Goal: Task Accomplishment & Management: Manage account settings

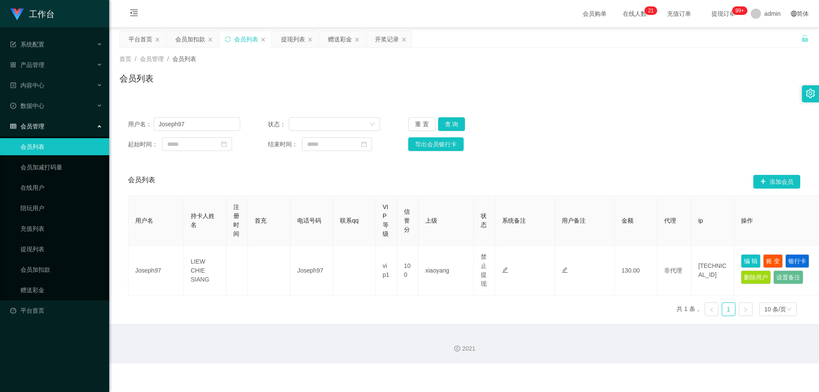
drag, startPoint x: 0, startPoint y: 0, endPoint x: 286, endPoint y: 141, distance: 318.8
click at [102, 131] on section "工作台 系统配置 产品管理 内容中心 数据中心 会员管理 会员列表 会员加减打码量 在线用户 陪玩用户 充值列表 提现列表 会员加扣款 赠送彩金 平台首页 保…" at bounding box center [409, 182] width 819 height 364
type input "KaiH"
click at [457, 122] on button "查 询" at bounding box center [451, 124] width 27 height 14
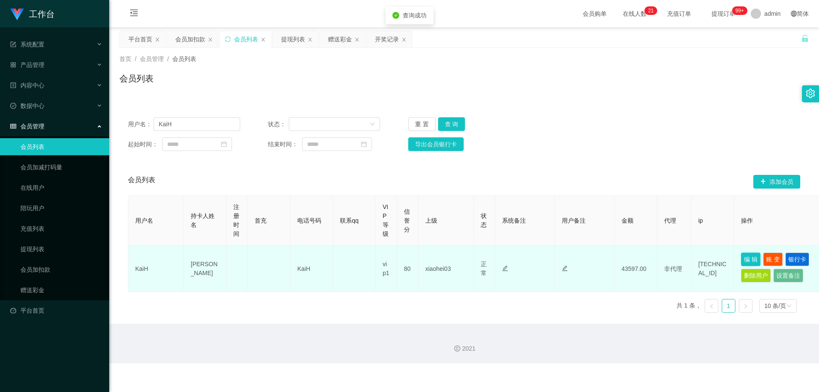
click at [750, 258] on button "编 辑" at bounding box center [751, 260] width 20 height 14
type input "KaiH"
type input "[PERSON_NAME]"
type input "80"
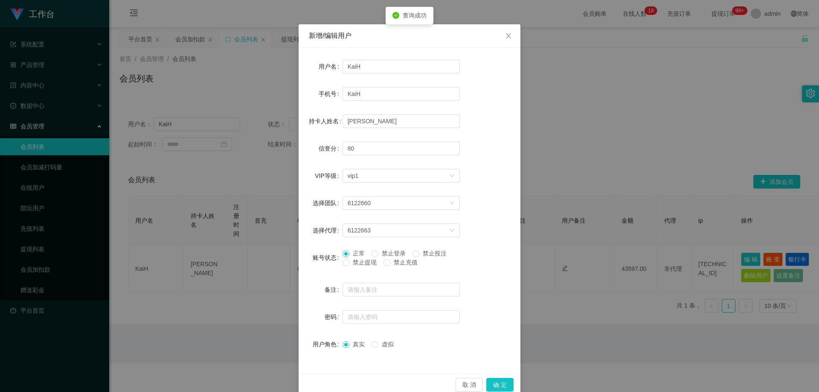
scroll to position [33, 0]
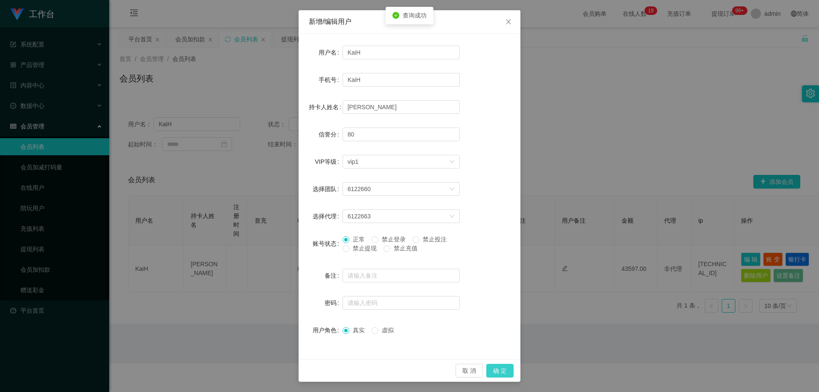
click at [491, 370] on button "确 定" at bounding box center [500, 371] width 27 height 14
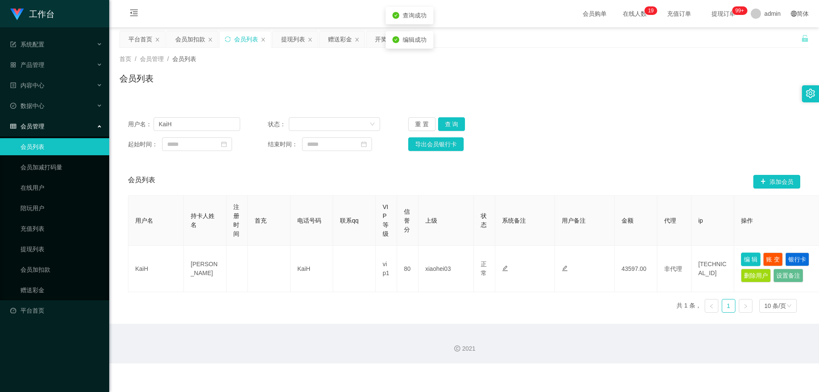
scroll to position [0, 0]
drag, startPoint x: 195, startPoint y: 121, endPoint x: 80, endPoint y: 132, distance: 115.4
click at [80, 132] on section "工作台 系统配置 产品管理 内容中心 数据中心 会员管理 会员列表 会员加减打码量 在线用户 陪玩用户 充值列表 提现列表 会员加扣款 赠送彩金 平台首页 保…" at bounding box center [409, 182] width 819 height 364
click at [446, 126] on button "查 询" at bounding box center [451, 124] width 27 height 14
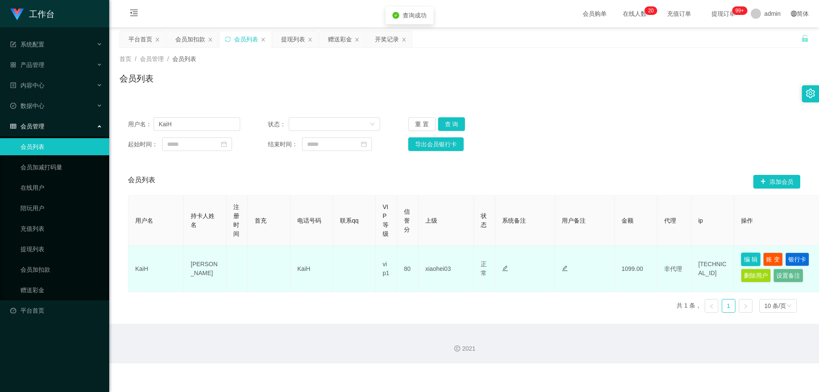
click at [748, 254] on button "编 辑" at bounding box center [751, 260] width 20 height 14
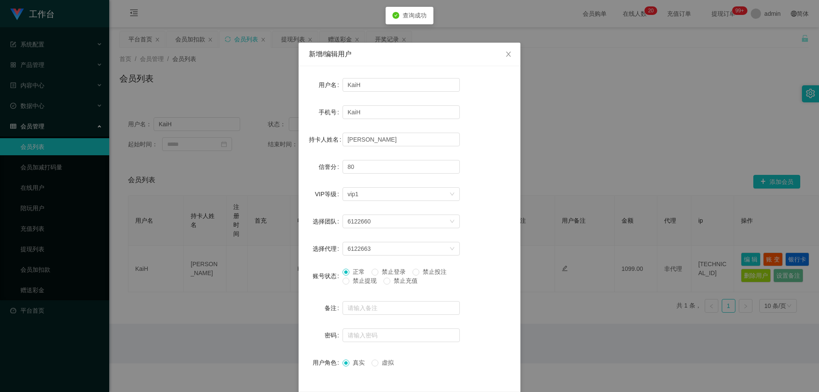
click at [359, 283] on span "禁止提现" at bounding box center [365, 280] width 31 height 7
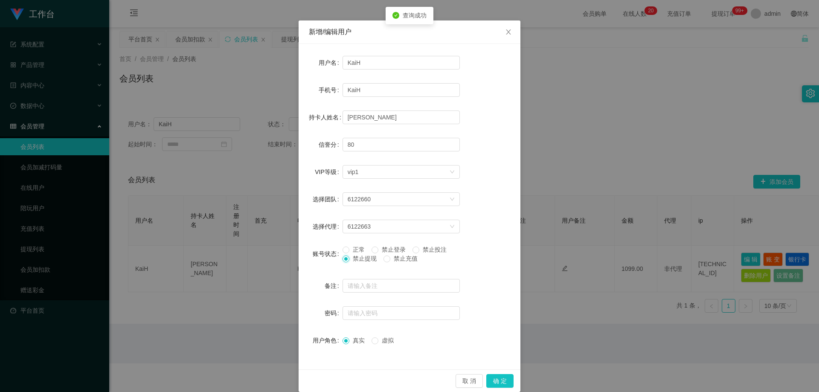
scroll to position [33, 0]
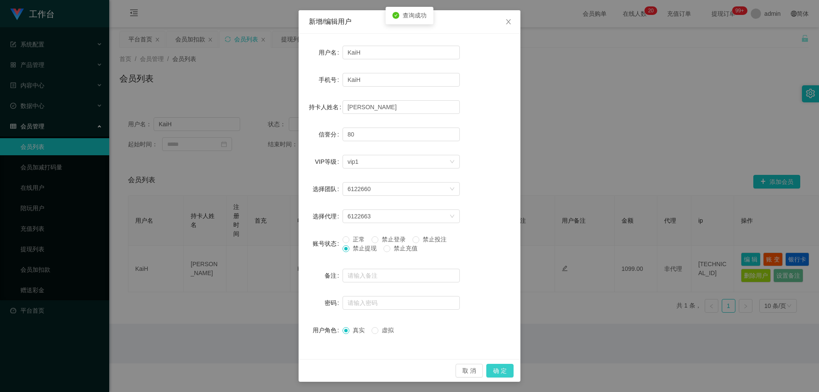
click at [493, 369] on button "确 定" at bounding box center [500, 371] width 27 height 14
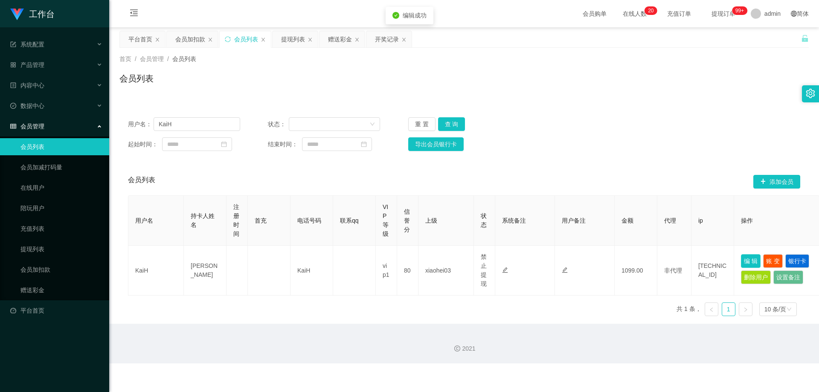
scroll to position [0, 0]
click at [291, 40] on div "提现列表" at bounding box center [293, 39] width 24 height 16
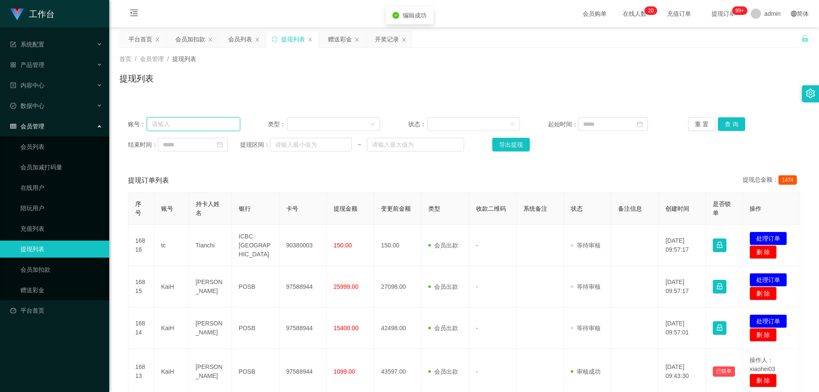
click at [202, 127] on input "text" at bounding box center [193, 124] width 93 height 14
paste input "KaiH"
type input "KaiH"
click at [738, 119] on button "查 询" at bounding box center [731, 124] width 27 height 14
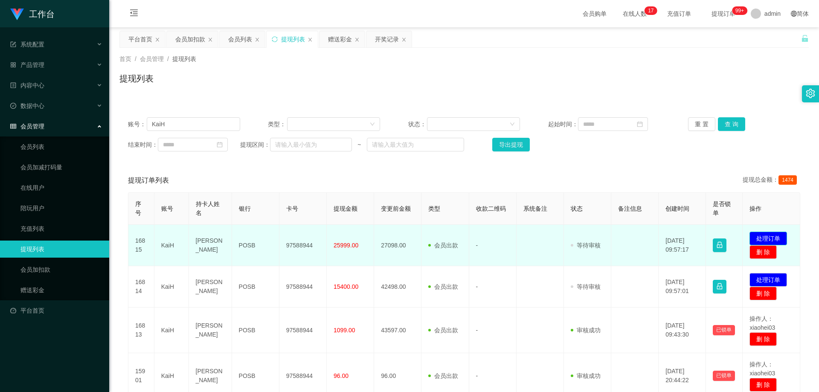
click at [765, 238] on button "处理订单" at bounding box center [769, 239] width 38 height 14
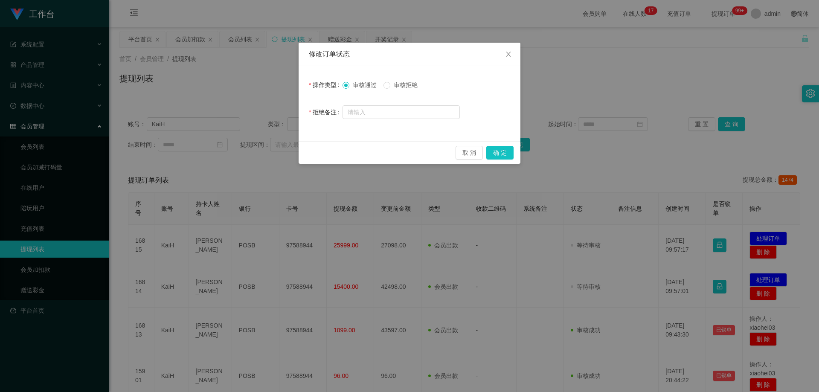
click at [404, 87] on span "审核拒绝" at bounding box center [406, 85] width 31 height 7
click at [398, 117] on input "text" at bounding box center [401, 112] width 117 height 14
paste input "您的本次兑换取款未按报备步骤分笔顺序提交，根据监管条款需立即完成对冲账户机制，请完成指定对冲操作，以免账户冻结。本次对冲金额： 账户余额的 50%（SGD21…"
type input "您的本次兑换取款未按报备步骤分笔顺序提交，根据监管条款需立即完成对冲账户机制，请完成指定对冲操作，以免账户冻结。本次对冲金额： 账户余额的 50%（SGD21…"
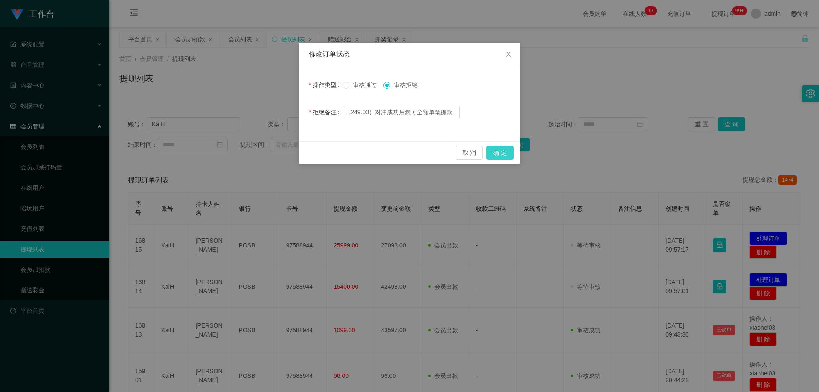
click at [490, 151] on button "确 定" at bounding box center [500, 153] width 27 height 14
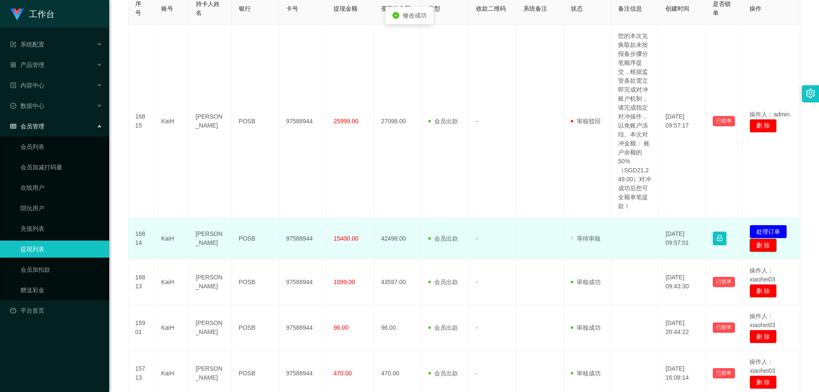
scroll to position [299, 0]
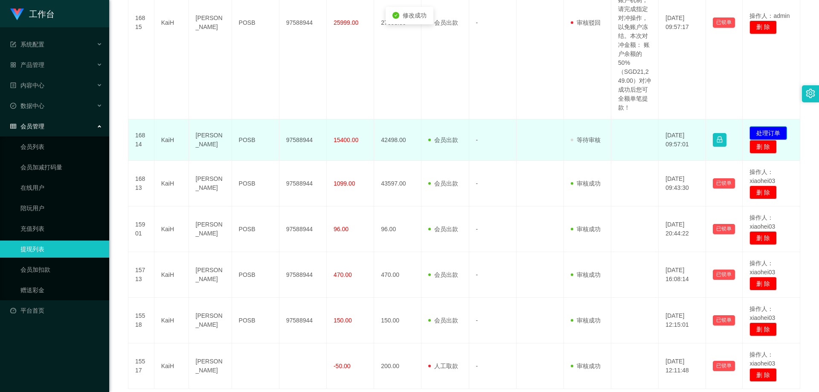
click at [761, 135] on button "处理订单" at bounding box center [769, 133] width 38 height 14
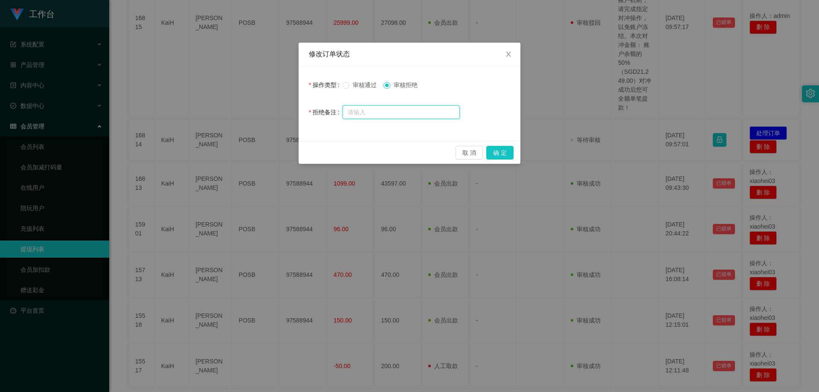
click at [432, 117] on input "text" at bounding box center [401, 112] width 117 height 14
paste input "您的本次兑换取款未按报备步骤分笔顺序提交，根据监管条款需立即完成对冲账户机制，请完成指定对冲操作，以免账户冻结。本次对冲金额： 账户余额的 50%（SGD21…"
type input "您的本次兑换取款未按报备步骤分笔顺序提交，根据监管条款需立即完成对冲账户机制，请完成指定对冲操作，以免账户冻结。本次对冲金额： 账户余额的 50%（SGD21…"
click at [493, 150] on button "确 定" at bounding box center [500, 153] width 27 height 14
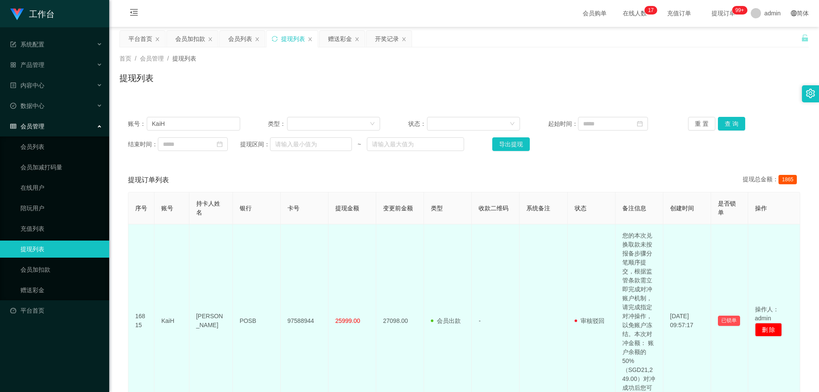
scroll to position [0, 0]
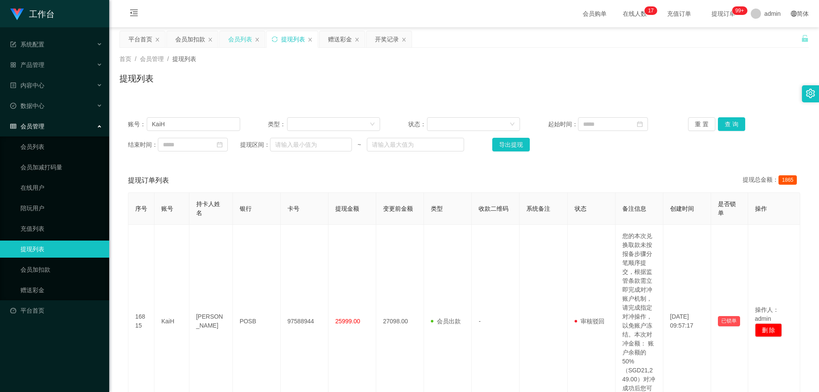
click at [230, 42] on div "会员列表" at bounding box center [240, 39] width 24 height 16
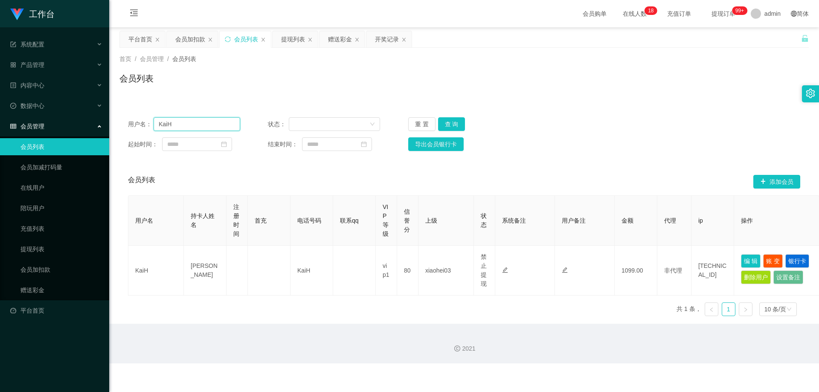
drag, startPoint x: 198, startPoint y: 125, endPoint x: 259, endPoint y: 149, distance: 65.2
click at [108, 135] on section "工作台 系统配置 产品管理 内容中心 数据中心 会员管理 会员列表 会员加减打码量 在线用户 陪玩用户 充值列表 提现列表 会员加扣款 赠送彩金 平台首页 保…" at bounding box center [409, 182] width 819 height 364
paste input "87003230"
type input "87003230"
click at [454, 126] on button "查 询" at bounding box center [451, 124] width 27 height 14
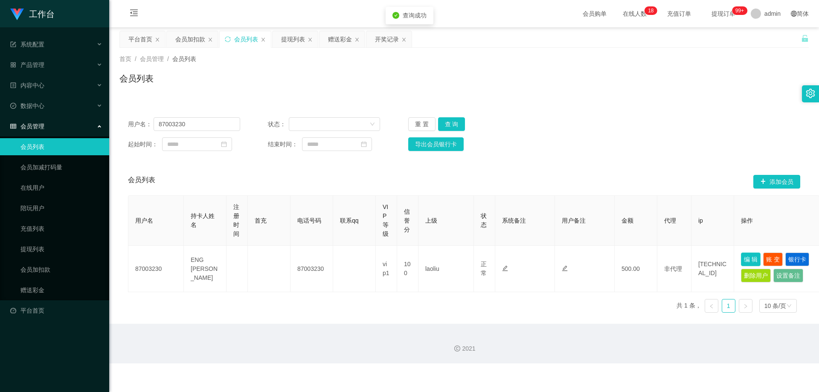
click at [757, 259] on button "编 辑" at bounding box center [751, 260] width 20 height 14
type input "87003230"
type input "ENG [PERSON_NAME]"
type input "100"
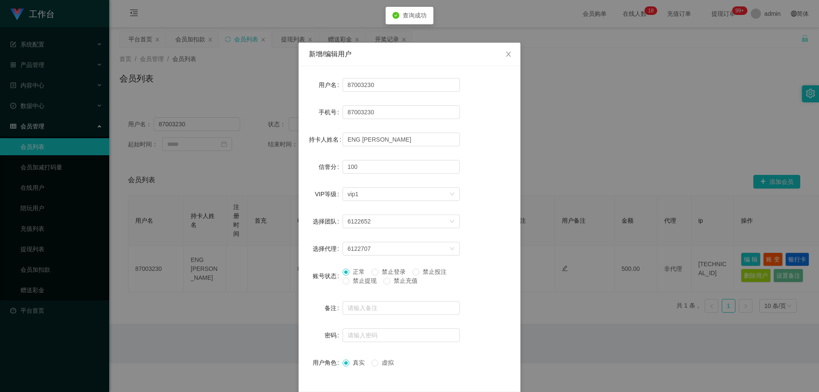
click at [368, 279] on span "禁止提现" at bounding box center [365, 280] width 31 height 7
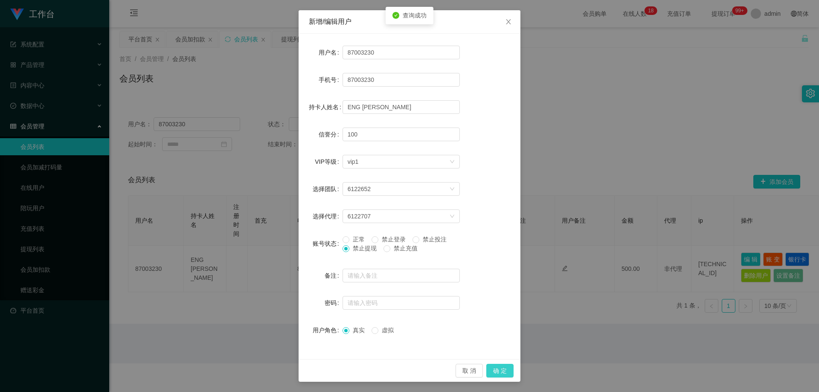
drag, startPoint x: 493, startPoint y: 366, endPoint x: 501, endPoint y: 359, distance: 10.9
click at [494, 365] on button "确 定" at bounding box center [500, 371] width 27 height 14
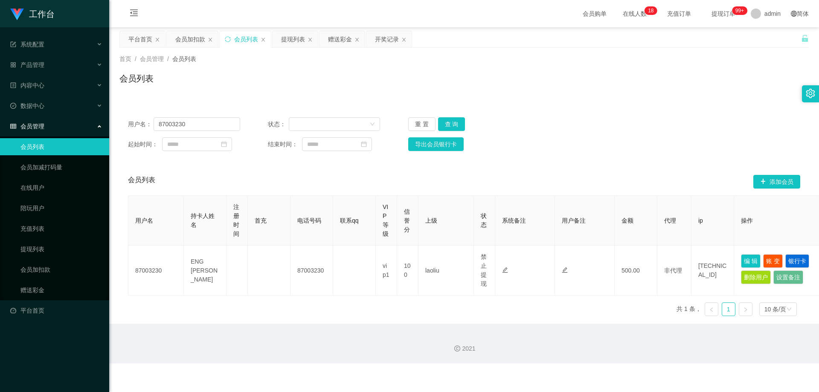
drag, startPoint x: 392, startPoint y: 176, endPoint x: 295, endPoint y: 143, distance: 102.7
click at [386, 175] on div "会员列表 添加会员" at bounding box center [464, 181] width 673 height 27
drag, startPoint x: 216, startPoint y: 125, endPoint x: 143, endPoint y: 133, distance: 73.8
click at [128, 131] on div "用户名： 87003230 状态： 重 置 查 询 起始时间： 结束时间： 导出会员银行卡" at bounding box center [465, 134] width 690 height 51
paste input "Hu"
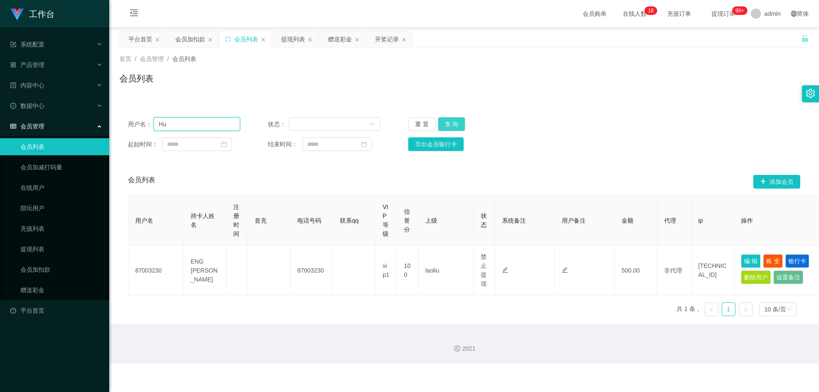
type input "Hu"
click at [461, 125] on button "查 询" at bounding box center [451, 124] width 27 height 14
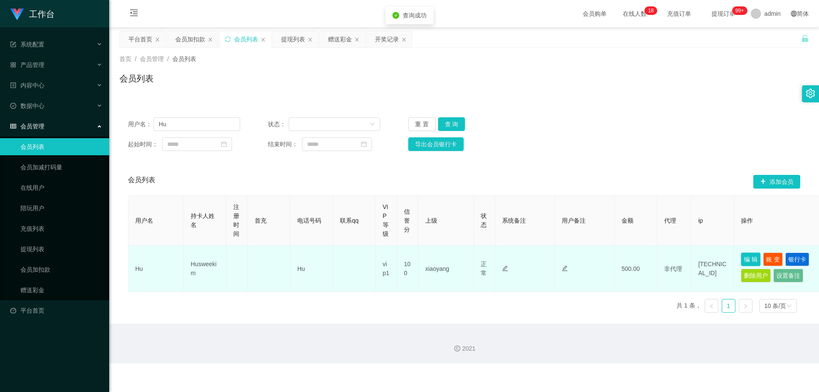
click at [746, 258] on button "编 辑" at bounding box center [751, 260] width 20 height 14
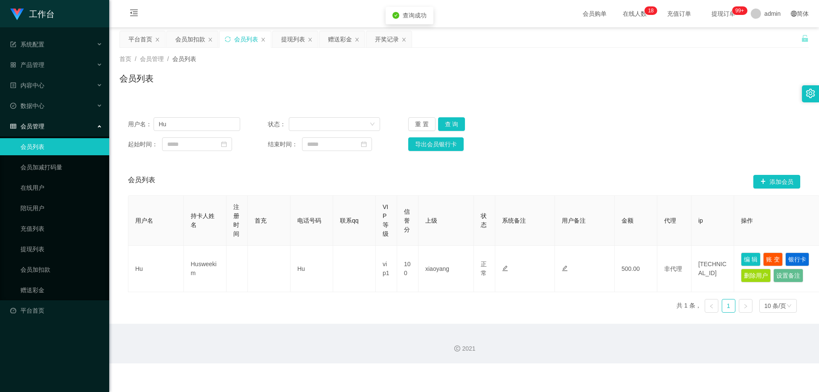
type input "Hu"
type input "Husweekim"
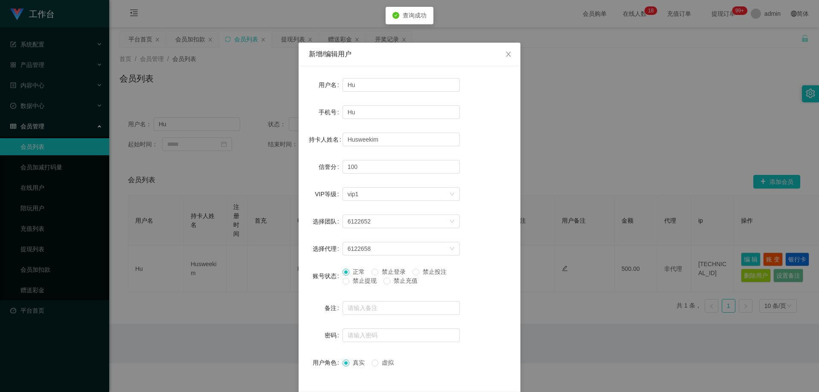
click at [350, 284] on span "禁止提现" at bounding box center [365, 280] width 31 height 7
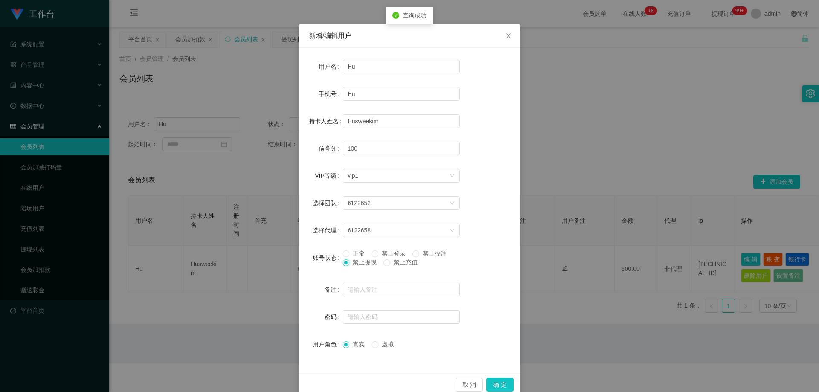
scroll to position [33, 0]
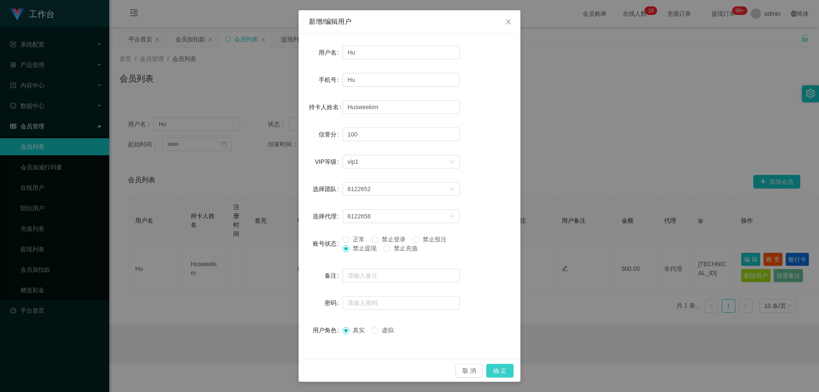
click at [503, 370] on button "确 定" at bounding box center [500, 371] width 27 height 14
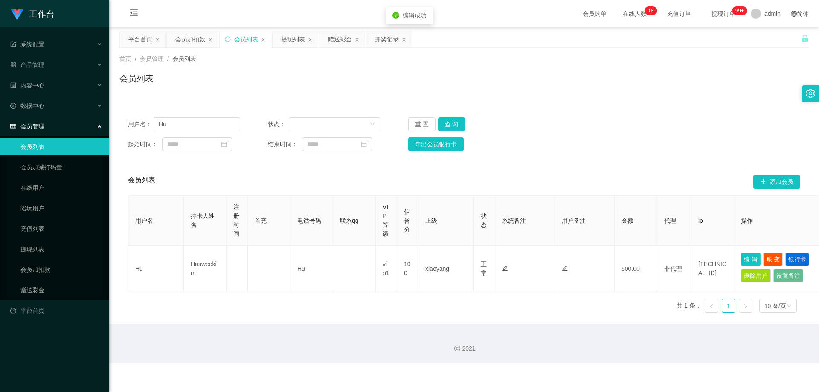
scroll to position [0, 0]
drag, startPoint x: 411, startPoint y: 177, endPoint x: 319, endPoint y: 158, distance: 93.7
click at [407, 176] on div "会员列表 添加会员" at bounding box center [464, 181] width 673 height 27
drag, startPoint x: 128, startPoint y: 125, endPoint x: 115, endPoint y: 129, distance: 14.1
click at [110, 128] on main "关闭左侧 关闭右侧 关闭其它 刷新页面 平台首页 会员加扣款 会员列表 提现列表 赠送彩金 开奖记录 首页 / 会员管理 / 会员列表 / 会员列表 用户名：…" at bounding box center [464, 175] width 710 height 297
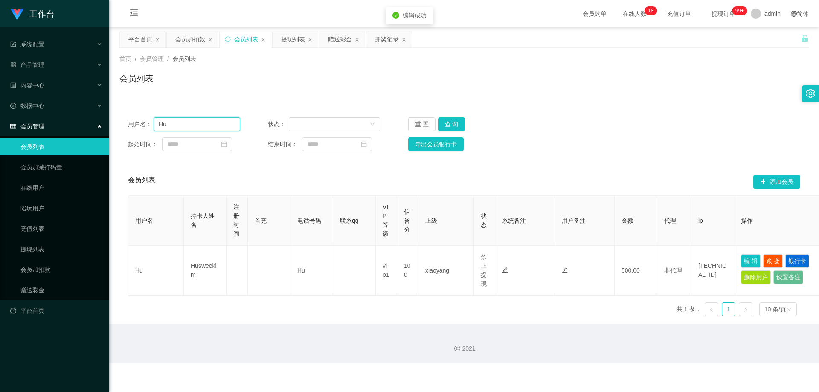
paste input "Pika334466"
type input "Pika334466"
drag, startPoint x: 447, startPoint y: 125, endPoint x: 456, endPoint y: 126, distance: 8.6
click at [449, 125] on button "查 询" at bounding box center [451, 124] width 27 height 14
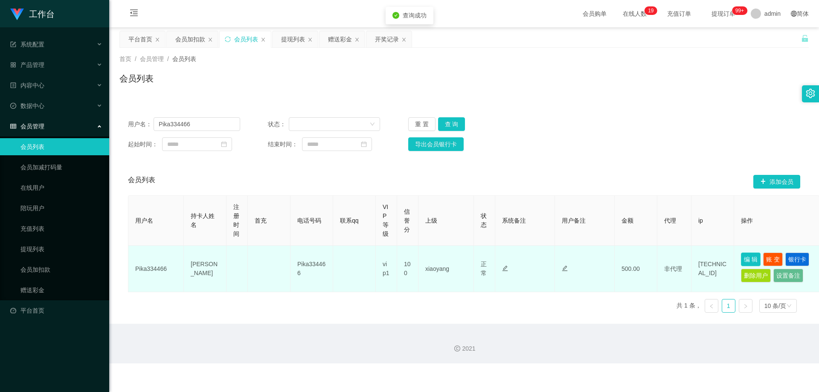
click at [745, 256] on button "编 辑" at bounding box center [751, 260] width 20 height 14
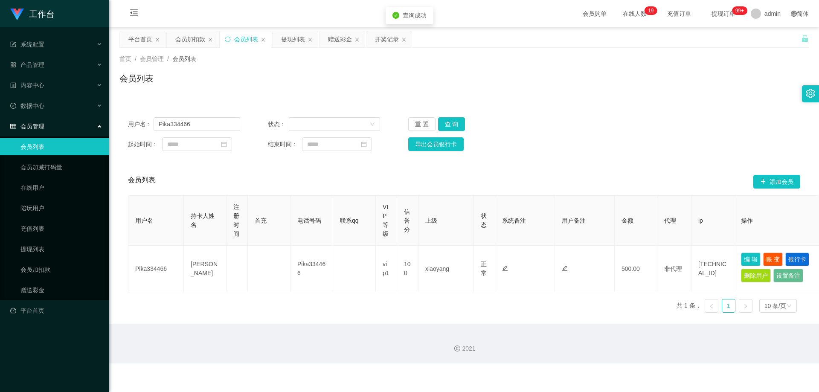
type input "Pika334466"
type input "[PERSON_NAME]"
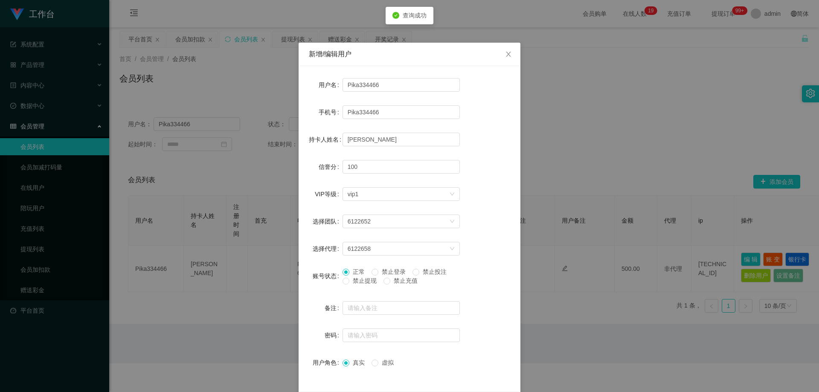
click at [352, 283] on span "禁止提现" at bounding box center [365, 280] width 31 height 7
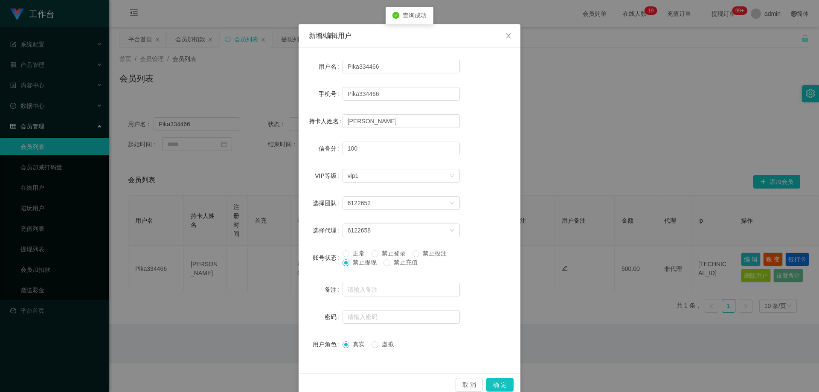
scroll to position [33, 0]
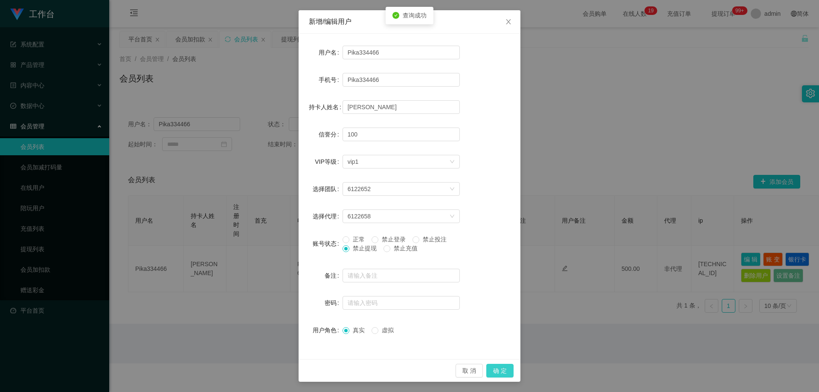
drag, startPoint x: 496, startPoint y: 367, endPoint x: 524, endPoint y: 344, distance: 36.1
click at [498, 367] on button "确 定" at bounding box center [500, 371] width 27 height 14
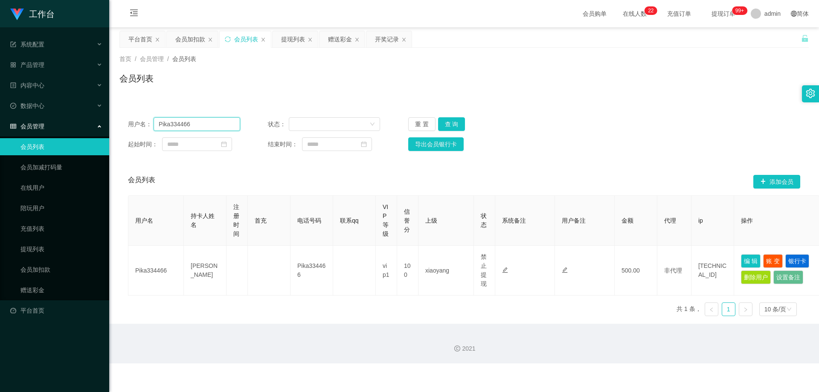
drag, startPoint x: 206, startPoint y: 122, endPoint x: 81, endPoint y: 124, distance: 125.1
click at [81, 124] on section "工作台 系统配置 产品管理 内容中心 数据中心 会员管理 会员列表 会员加减打码量 在线用户 陪玩用户 充值列表 提现列表 会员加扣款 赠送彩金 平台首页 保…" at bounding box center [409, 182] width 819 height 364
paste input "tanjinyew1995"
type input "tanjinyew1995"
click at [458, 122] on button "查 询" at bounding box center [451, 124] width 27 height 14
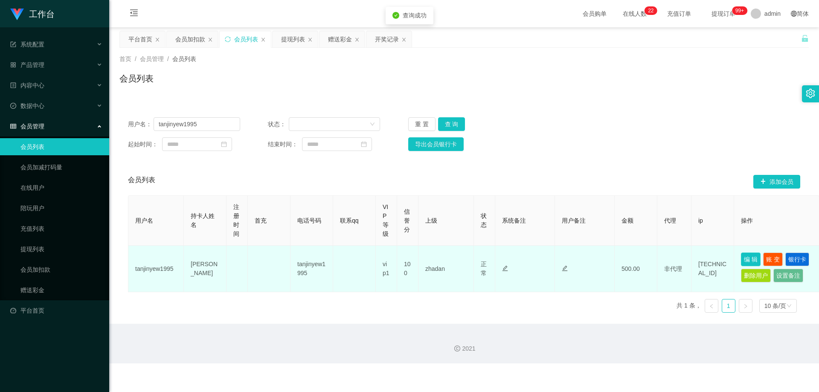
click at [755, 260] on button "编 辑" at bounding box center [751, 260] width 20 height 14
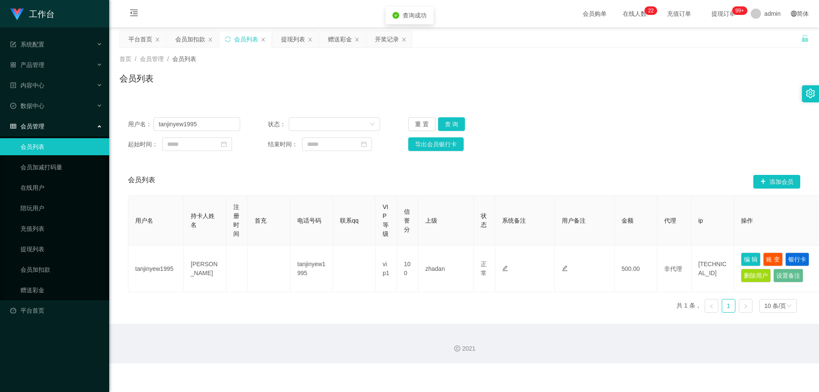
type input "tanjinyew1995"
type input "[PERSON_NAME]"
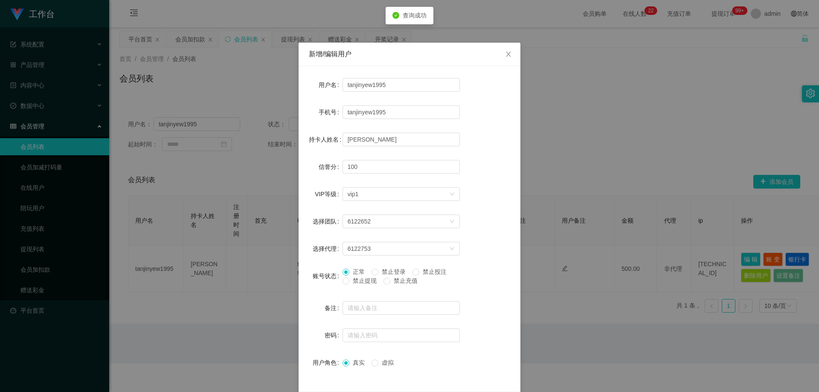
click at [352, 281] on span "禁止提现" at bounding box center [365, 280] width 31 height 7
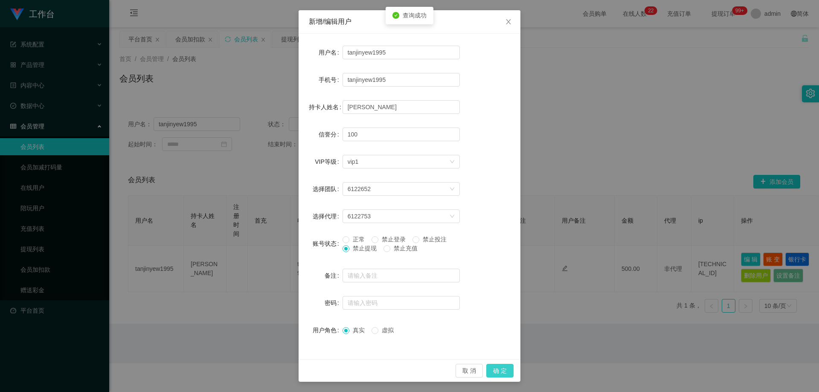
click at [497, 372] on button "确 定" at bounding box center [500, 371] width 27 height 14
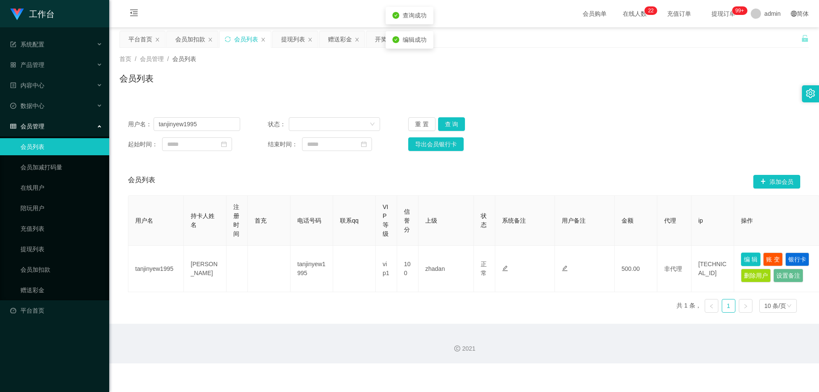
scroll to position [0, 0]
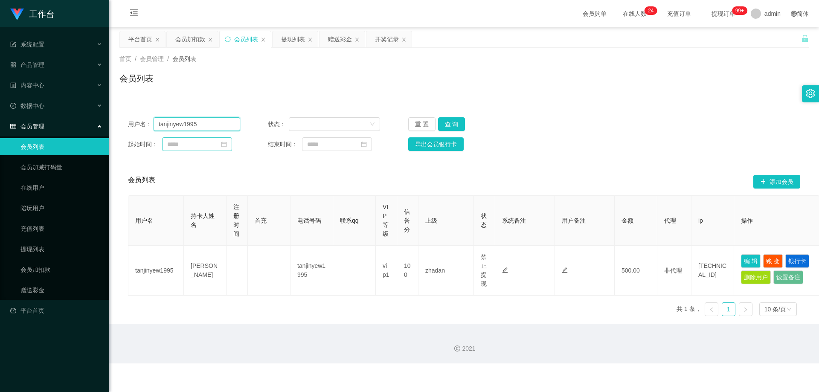
drag, startPoint x: 61, startPoint y: 132, endPoint x: 175, endPoint y: 146, distance: 113.9
click at [45, 136] on section "工作台 系统配置 产品管理 内容中心 数据中心 会员管理 会员列表 会员加减打码量 在线用户 陪玩用户 充值列表 提现列表 会员加扣款 赠送彩金 平台首页 保…" at bounding box center [409, 182] width 819 height 364
paste input "85486989"
type input "85486989"
click at [446, 121] on button "查 询" at bounding box center [451, 124] width 27 height 14
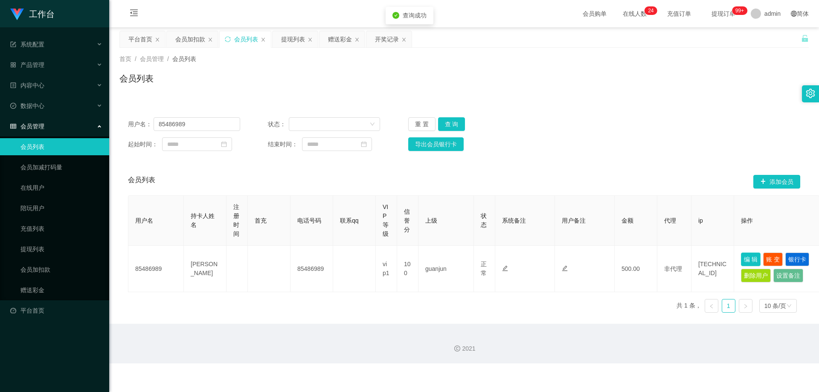
drag, startPoint x: 756, startPoint y: 260, endPoint x: 653, endPoint y: 274, distance: 103.9
click at [755, 260] on button "编 辑" at bounding box center [751, 260] width 20 height 14
type input "85486989"
type input "[PERSON_NAME]"
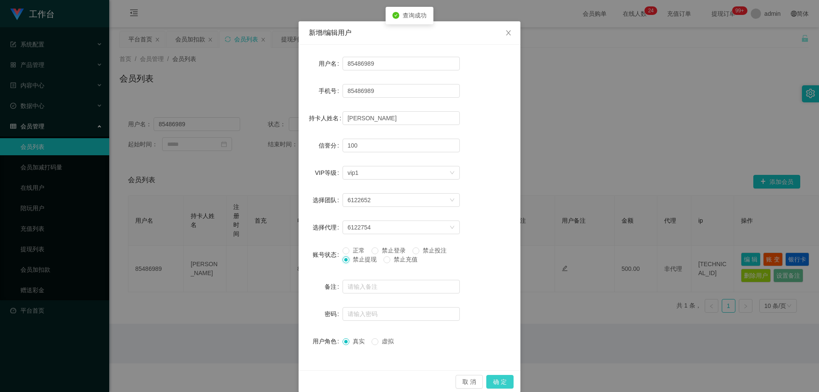
scroll to position [33, 0]
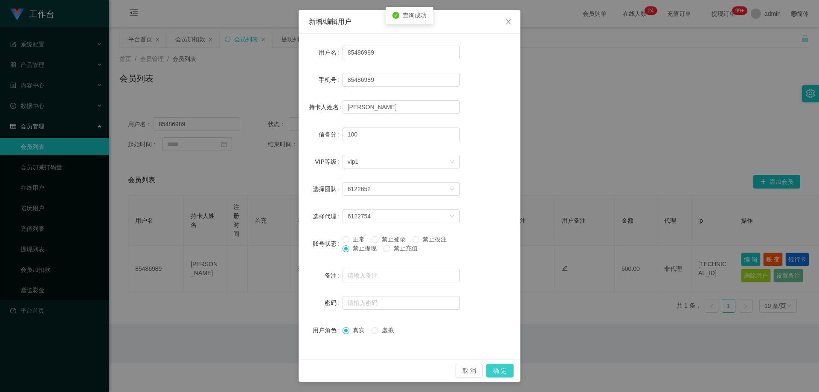
click at [496, 370] on button "确 定" at bounding box center [500, 371] width 27 height 14
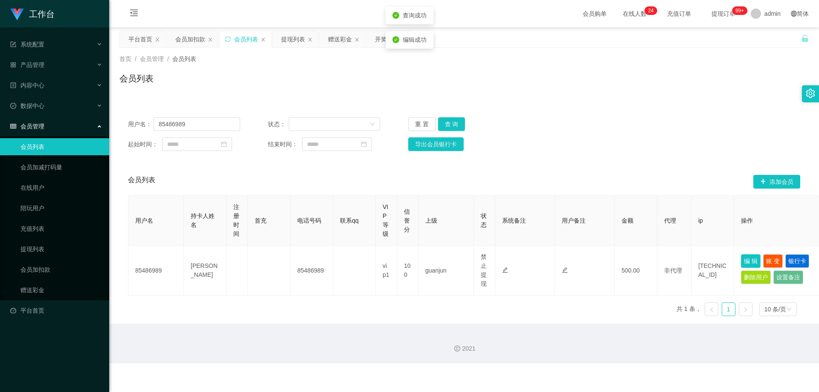
scroll to position [0, 0]
drag, startPoint x: 204, startPoint y: 125, endPoint x: 84, endPoint y: 134, distance: 119.9
click at [84, 134] on section "工作台 系统配置 产品管理 内容中心 数据中心 会员管理 会员列表 会员加减打码量 在线用户 陪玩用户 充值列表 提现列表 会员加扣款 赠送彩金 平台首页 保…" at bounding box center [409, 182] width 819 height 364
paste input "[PERSON_NAME]"
type input "[PERSON_NAME]"
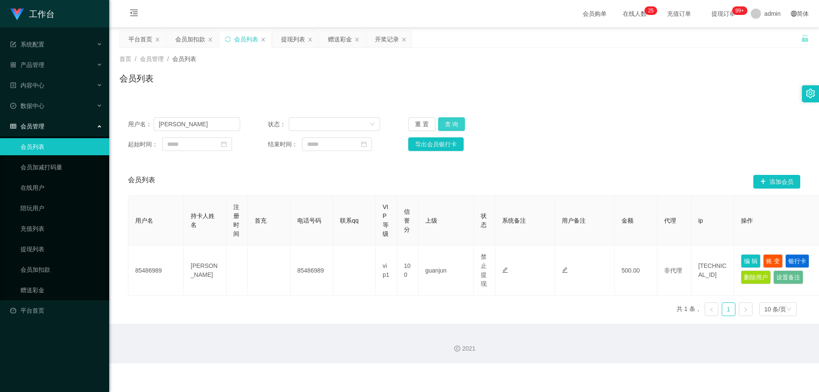
click at [447, 123] on button "查 询" at bounding box center [451, 124] width 27 height 14
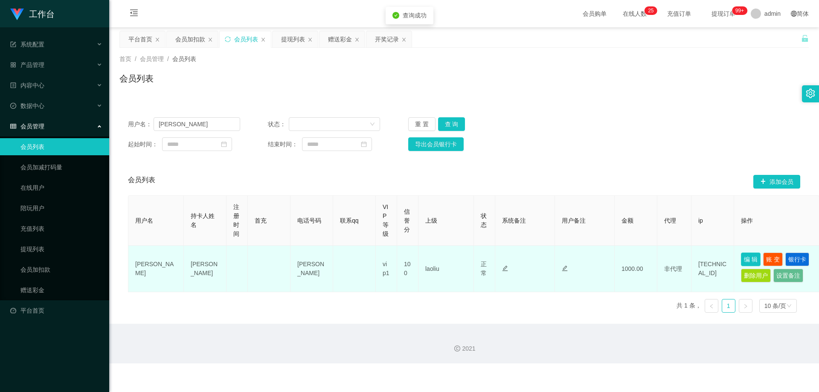
click at [752, 260] on button "编 辑" at bounding box center [751, 260] width 20 height 14
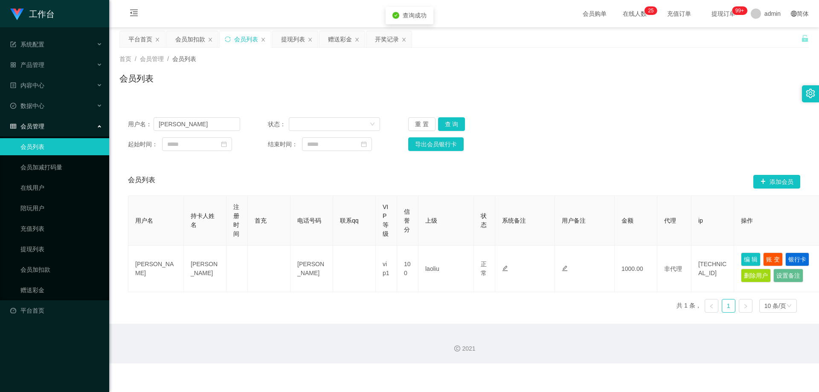
type input "[PERSON_NAME]"
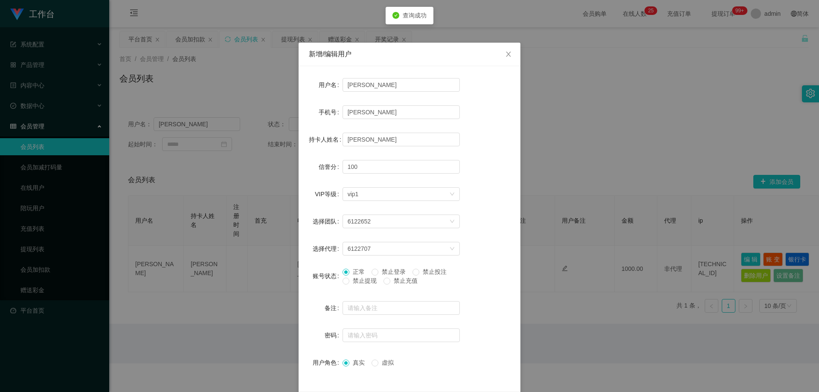
click at [354, 283] on span "禁止提现" at bounding box center [365, 280] width 31 height 7
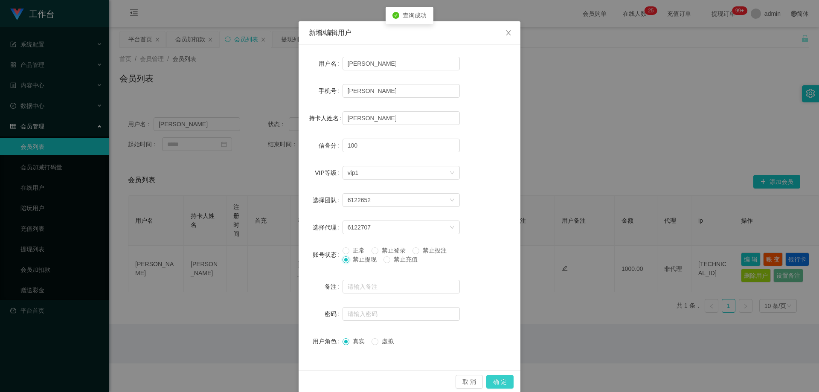
scroll to position [33, 0]
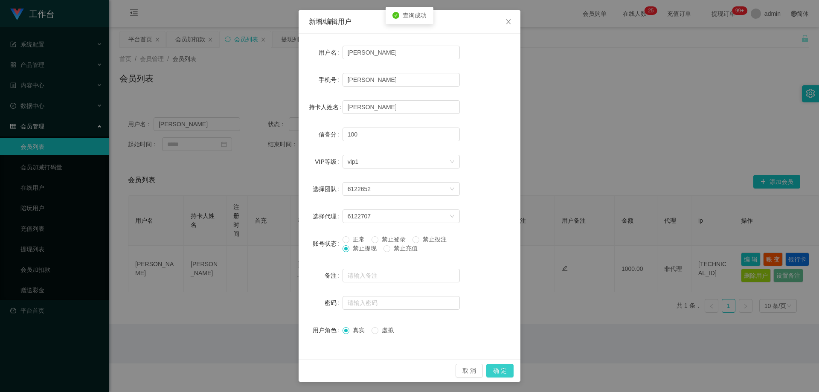
drag, startPoint x: 504, startPoint y: 373, endPoint x: 536, endPoint y: 344, distance: 42.3
click at [504, 373] on button "确 定" at bounding box center [500, 371] width 27 height 14
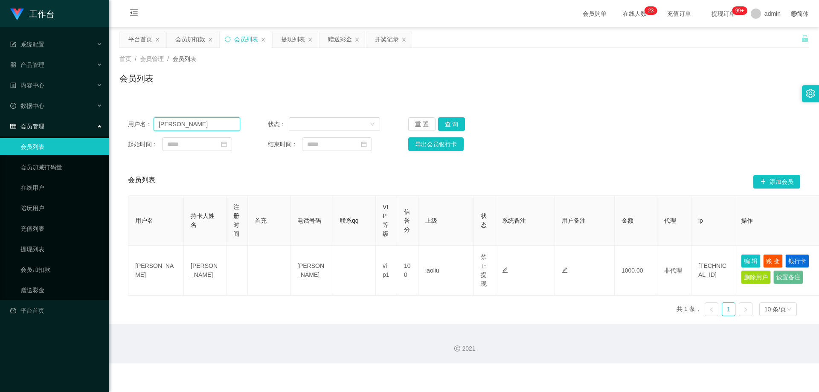
drag, startPoint x: 200, startPoint y: 126, endPoint x: 52, endPoint y: 136, distance: 148.0
click at [51, 135] on section "工作台 系统配置 产品管理 内容中心 数据中心 会员管理 会员列表 会员加减打码量 在线用户 陪玩用户 充值列表 提现列表 会员加扣款 赠送彩金 平台首页 保…" at bounding box center [409, 182] width 819 height 364
paste input "86690086"
type input "86690086"
drag, startPoint x: 449, startPoint y: 122, endPoint x: 461, endPoint y: 134, distance: 16.9
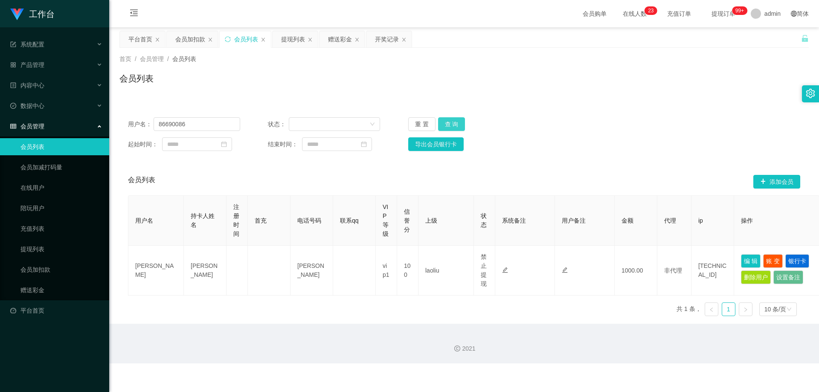
click at [449, 122] on button "查 询" at bounding box center [451, 124] width 27 height 14
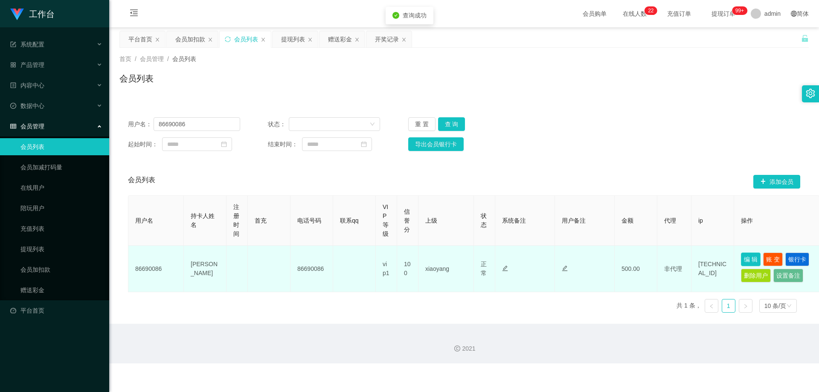
click at [748, 257] on button "编 辑" at bounding box center [751, 260] width 20 height 14
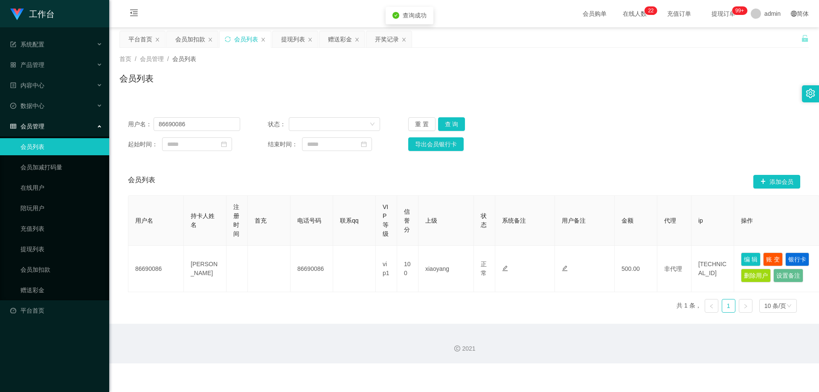
type input "86690086"
type input "[PERSON_NAME]"
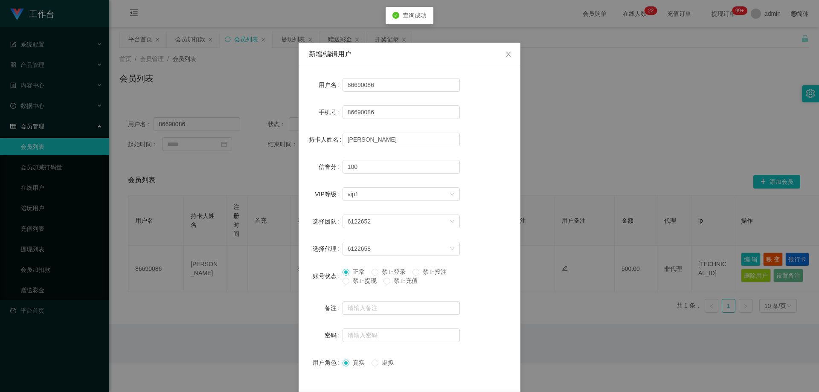
drag, startPoint x: 362, startPoint y: 280, endPoint x: 399, endPoint y: 291, distance: 38.2
click at [363, 280] on span "禁止提现" at bounding box center [365, 280] width 31 height 7
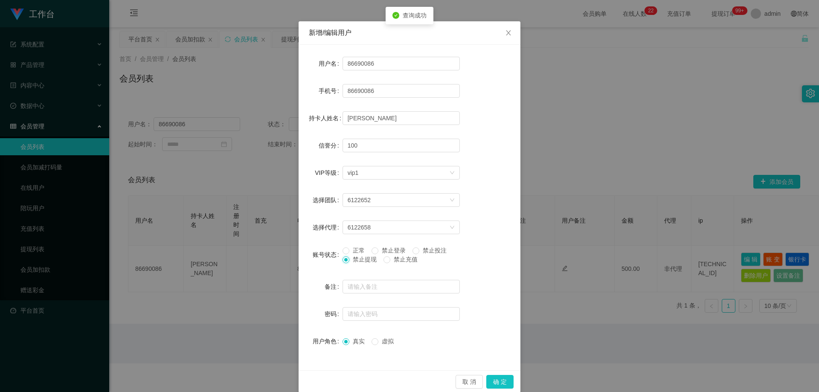
scroll to position [33, 0]
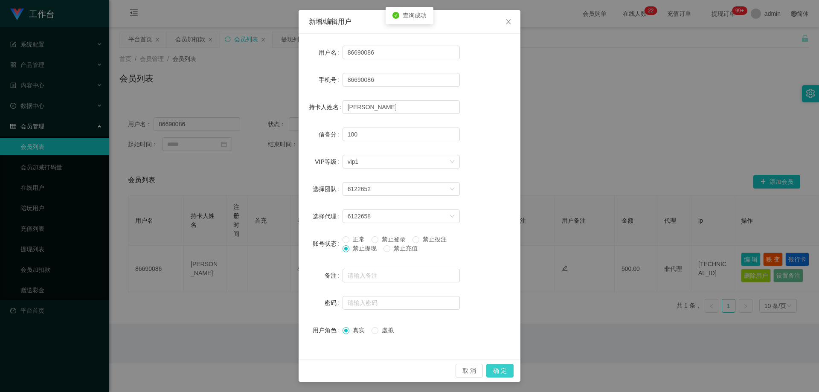
drag, startPoint x: 504, startPoint y: 370, endPoint x: 522, endPoint y: 347, distance: 29.5
click at [503, 370] on button "确 定" at bounding box center [500, 371] width 27 height 14
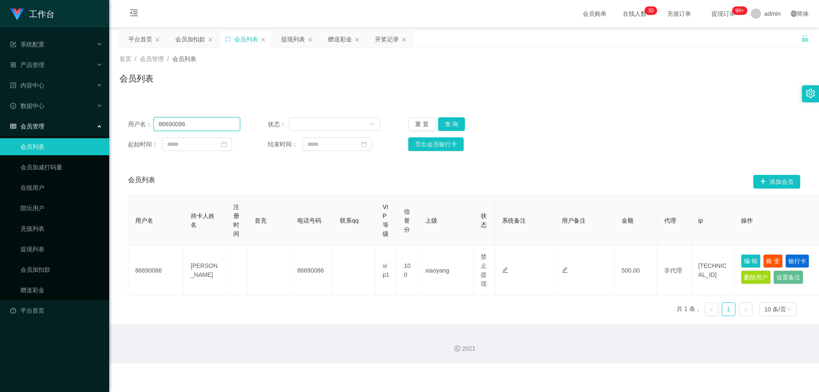
drag, startPoint x: 111, startPoint y: 125, endPoint x: 104, endPoint y: 125, distance: 7.7
click at [104, 125] on section "工作台 系统配置 产品管理 内容中心 数据中心 会员管理 会员列表 会员加减打码量 在线用户 陪玩用户 充值列表 提现列表 会员加扣款 赠送彩金 平台首页 保…" at bounding box center [409, 182] width 819 height 364
paste input "brandonng"
type input "brandonng"
click at [449, 119] on button "查 询" at bounding box center [451, 124] width 27 height 14
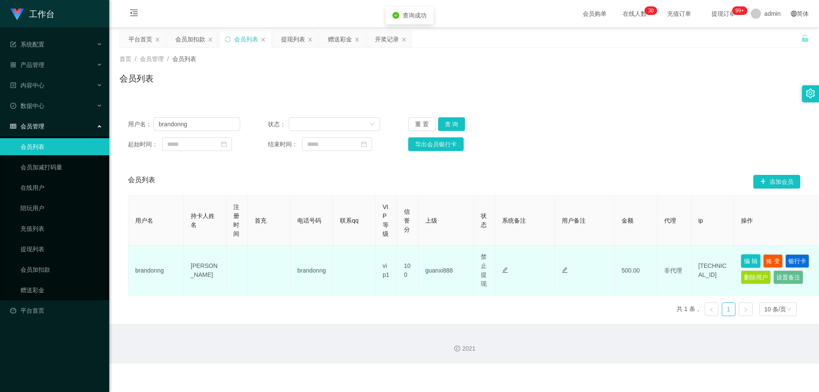
click at [753, 260] on button "编 辑" at bounding box center [751, 261] width 20 height 14
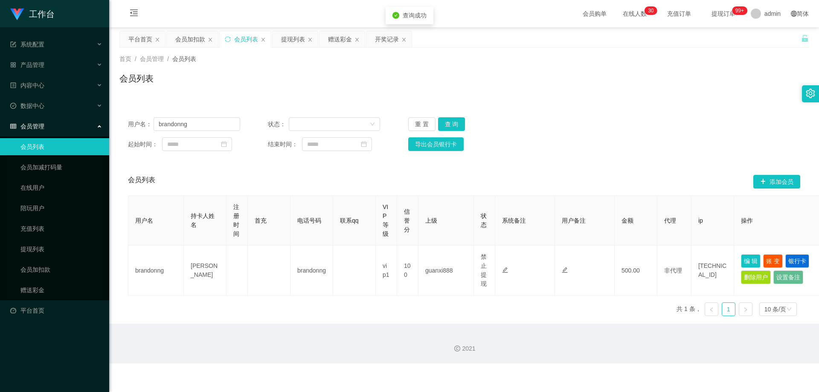
type input "brandonng"
type input "[PERSON_NAME]"
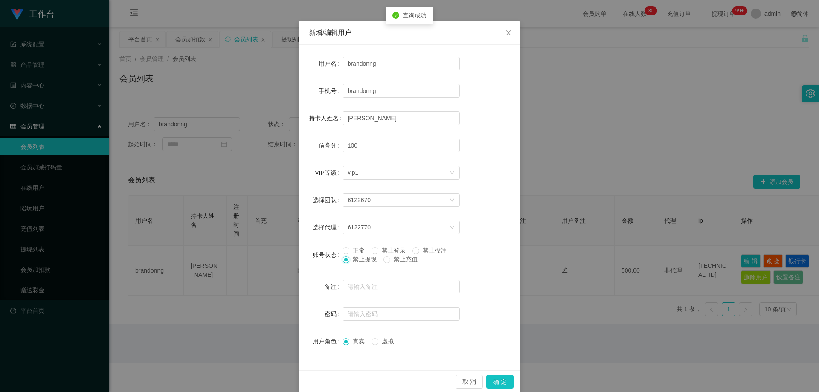
scroll to position [33, 0]
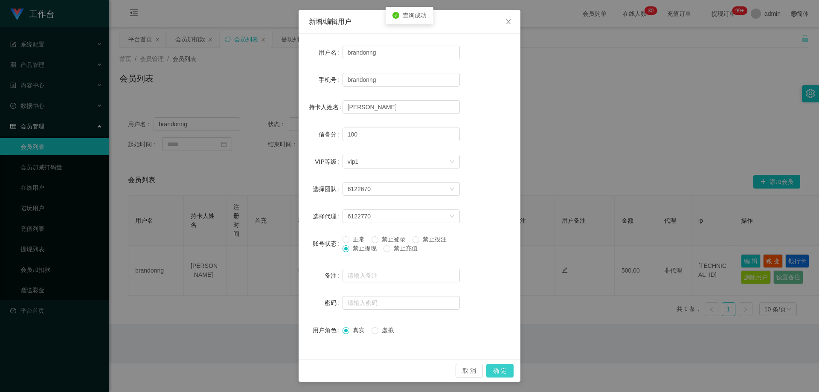
drag, startPoint x: 507, startPoint y: 369, endPoint x: 590, endPoint y: 291, distance: 113.5
click at [507, 369] on button "确 定" at bounding box center [500, 371] width 27 height 14
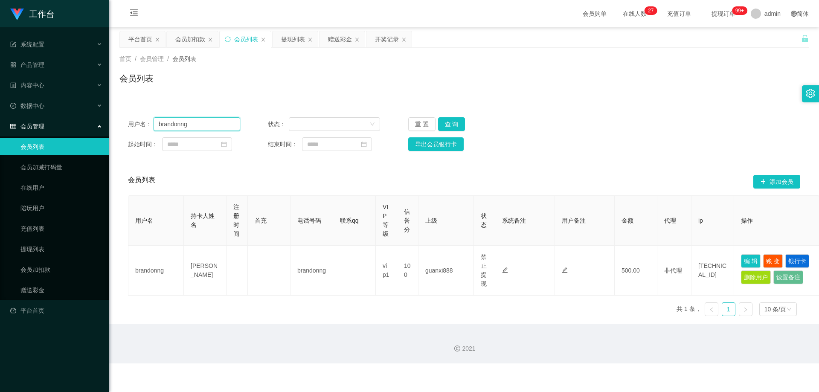
drag, startPoint x: 204, startPoint y: 123, endPoint x: 261, endPoint y: 154, distance: 64.0
click at [76, 128] on section "工作台 系统配置 产品管理 内容中心 数据中心 会员管理 会员列表 会员加减打码量 在线用户 陪玩用户 充值列表 提现列表 会员加扣款 赠送彩金 平台首页 保…" at bounding box center [409, 182] width 819 height 364
paste input "86553530"
type input "86553530"
click at [443, 123] on button "查 询" at bounding box center [451, 124] width 27 height 14
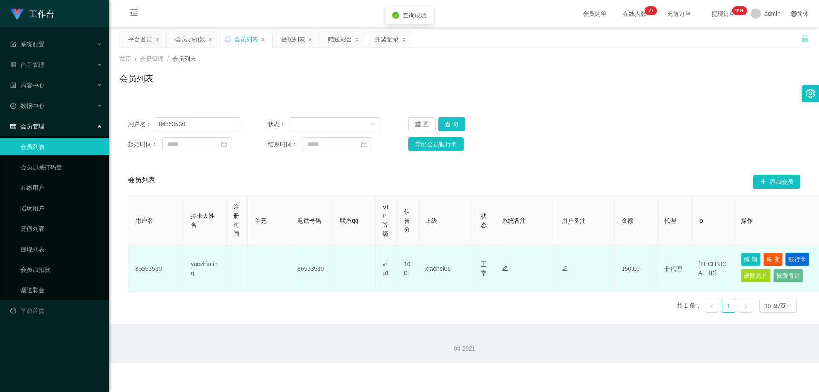
click at [802, 261] on button "银行卡" at bounding box center [798, 260] width 24 height 14
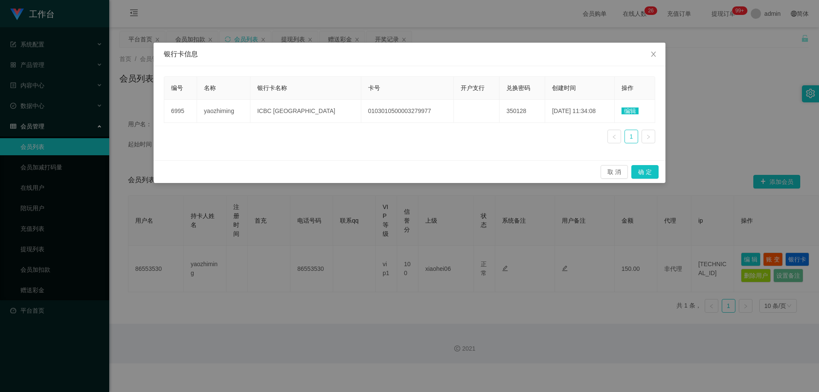
click at [453, 132] on div "编号 名称 银行卡名称 卡号 开户支行 兑换密码 创建时间 操作 6995 yaozhiming ICBC Singapore 010301050000327…" at bounding box center [410, 113] width 492 height 74
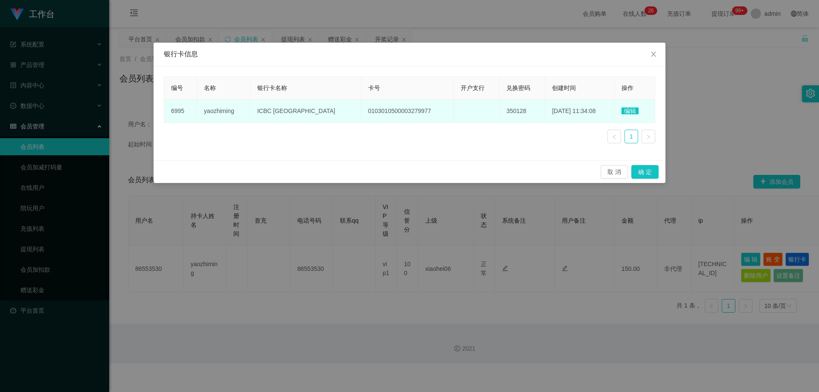
click at [630, 111] on span "编辑" at bounding box center [630, 111] width 17 height 7
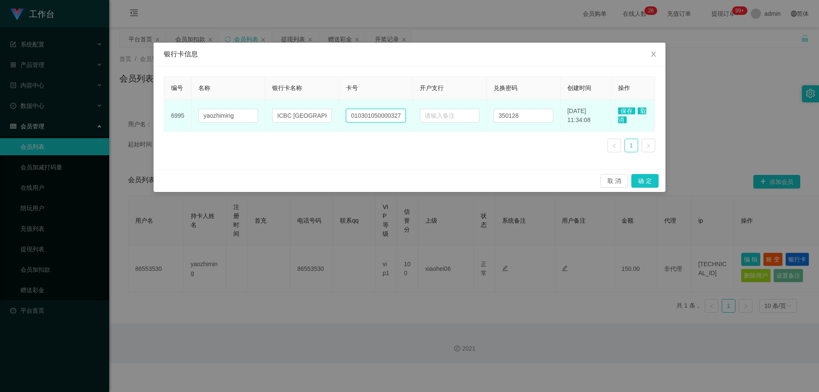
click at [385, 115] on input "0103010500003279977" at bounding box center [376, 116] width 60 height 14
paste input "86553530"
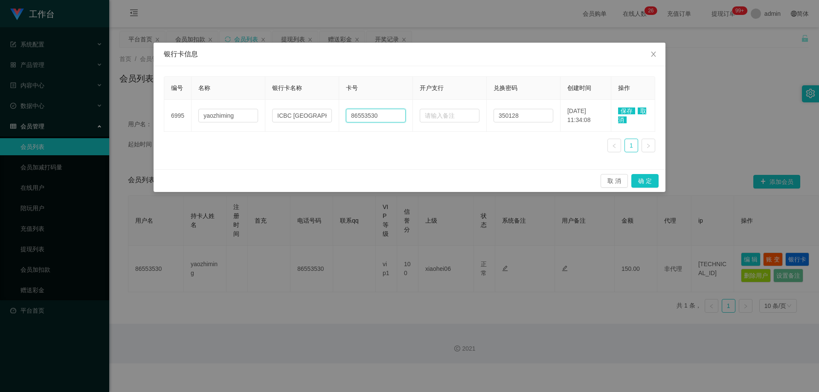
type input "86553530"
click at [620, 110] on span "保存" at bounding box center [626, 111] width 17 height 7
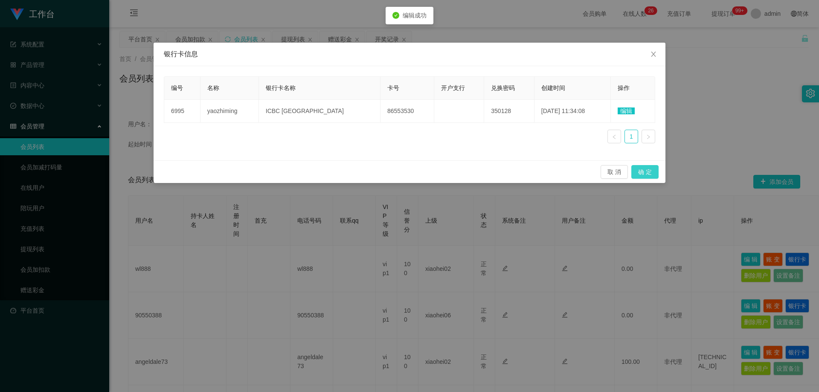
click at [633, 172] on button "确 定" at bounding box center [645, 172] width 27 height 14
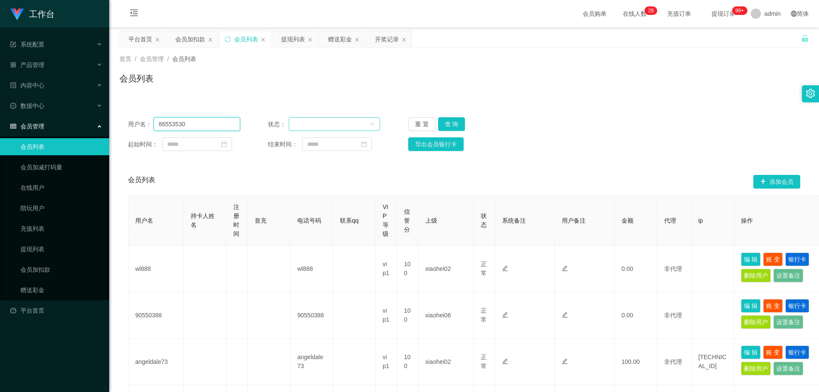
drag, startPoint x: 212, startPoint y: 119, endPoint x: 296, endPoint y: 124, distance: 84.2
click at [41, 124] on section "工作台 系统配置 产品管理 内容中心 数据中心 会员管理 会员列表 会员加减打码量 在线用户 陪玩用户 充值列表 提现列表 会员加扣款 赠送彩金 平台首页 保…" at bounding box center [409, 389] width 819 height 778
paste input "01234567abc"
type input "01234567abc"
click at [450, 127] on button "查 询" at bounding box center [451, 124] width 27 height 14
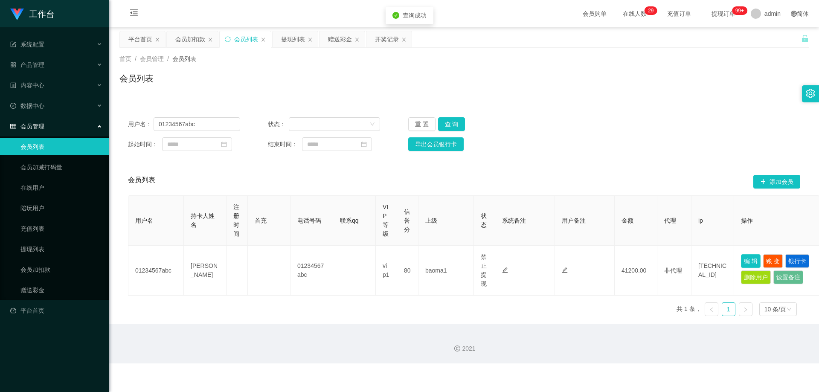
click at [750, 261] on button "编 辑" at bounding box center [751, 261] width 20 height 14
type input "01234567abc"
type input "[PERSON_NAME]"
type input "80"
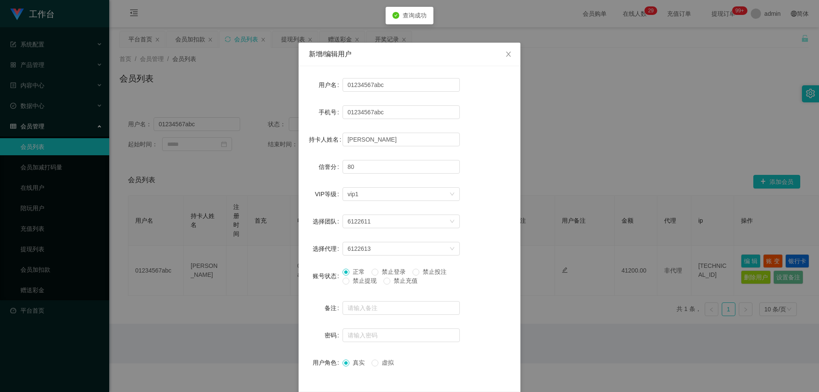
click at [432, 271] on span "禁止投注" at bounding box center [435, 271] width 31 height 7
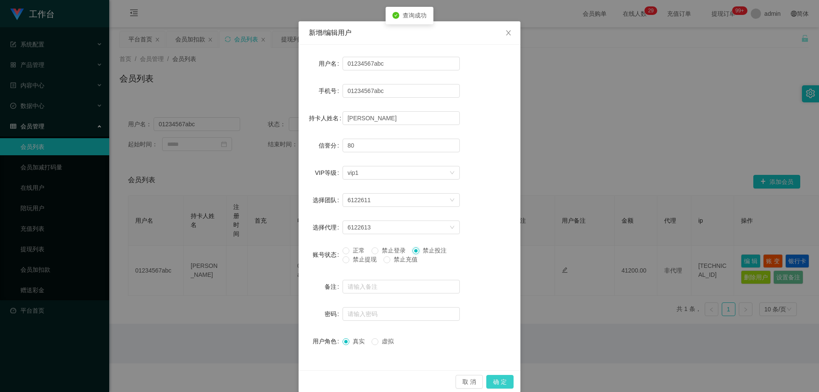
scroll to position [33, 0]
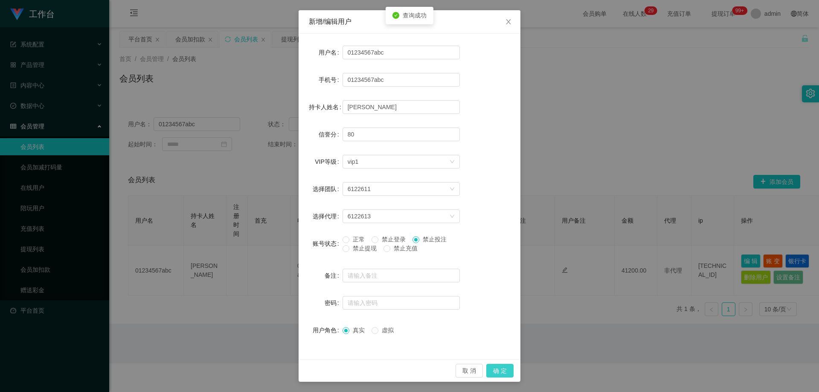
drag, startPoint x: 501, startPoint y: 369, endPoint x: 592, endPoint y: 308, distance: 109.9
click at [500, 368] on button "确 定" at bounding box center [500, 371] width 27 height 14
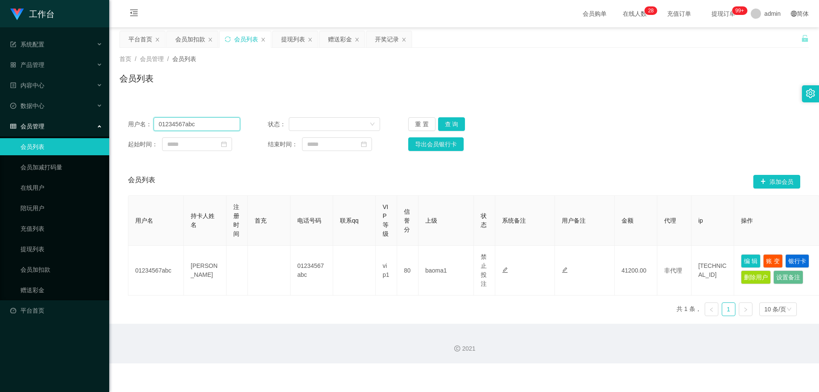
drag, startPoint x: 126, startPoint y: 125, endPoint x: 0, endPoint y: 128, distance: 125.9
click at [0, 128] on section "工作台 系统配置 产品管理 内容中心 数据中心 会员管理 会员列表 会员加减打码量 在线用户 陪玩用户 充值列表 提现列表 会员加扣款 赠送彩金 平台首页 保…" at bounding box center [409, 182] width 819 height 364
drag, startPoint x: 458, startPoint y: 123, endPoint x: 520, endPoint y: 160, distance: 72.8
click at [458, 122] on button "查 询" at bounding box center [451, 124] width 27 height 14
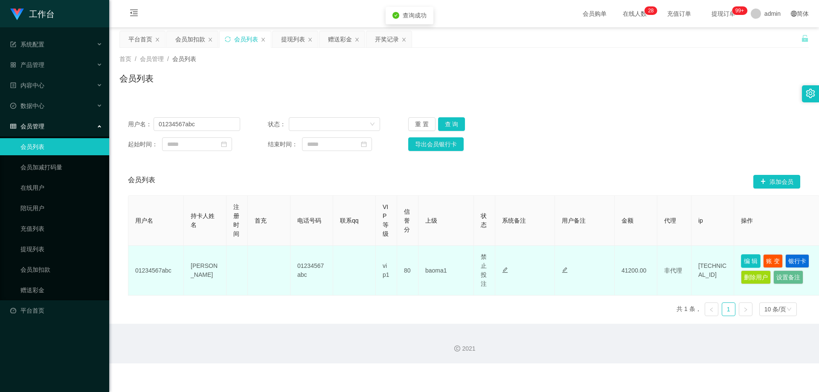
click at [752, 258] on button "编 辑" at bounding box center [751, 261] width 20 height 14
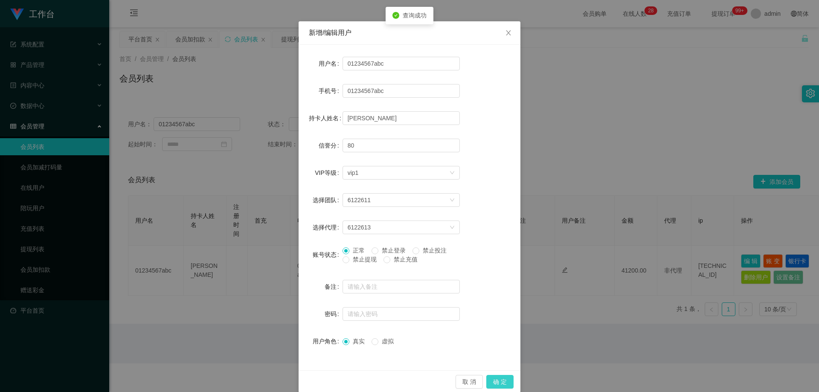
scroll to position [33, 0]
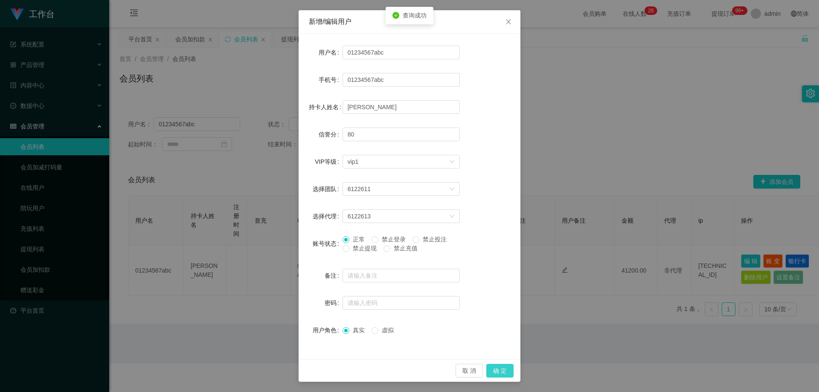
click at [496, 371] on button "确 定" at bounding box center [500, 371] width 27 height 14
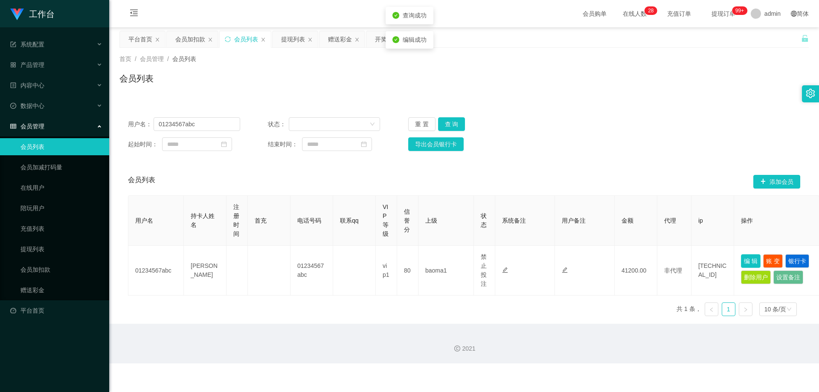
scroll to position [0, 0]
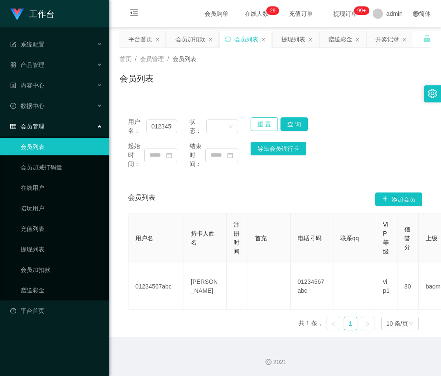
click at [258, 123] on button "重 置" at bounding box center [264, 124] width 27 height 14
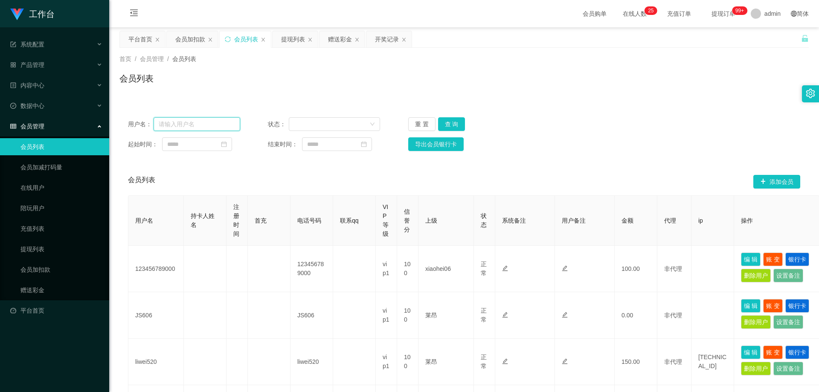
click at [201, 129] on input "text" at bounding box center [197, 124] width 87 height 14
paste input "96645027"
type input "96645027"
click at [451, 123] on button "查 询" at bounding box center [451, 124] width 27 height 14
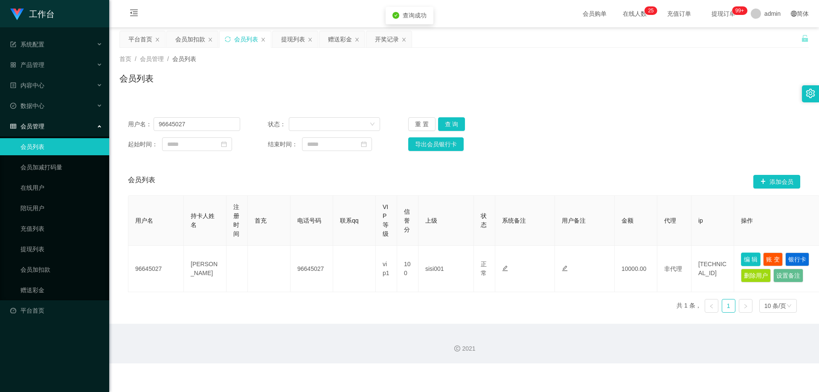
drag, startPoint x: 750, startPoint y: 255, endPoint x: 675, endPoint y: 276, distance: 77.6
click at [750, 256] on button "编 辑" at bounding box center [751, 260] width 20 height 14
type input "96645027"
type input "[PERSON_NAME]"
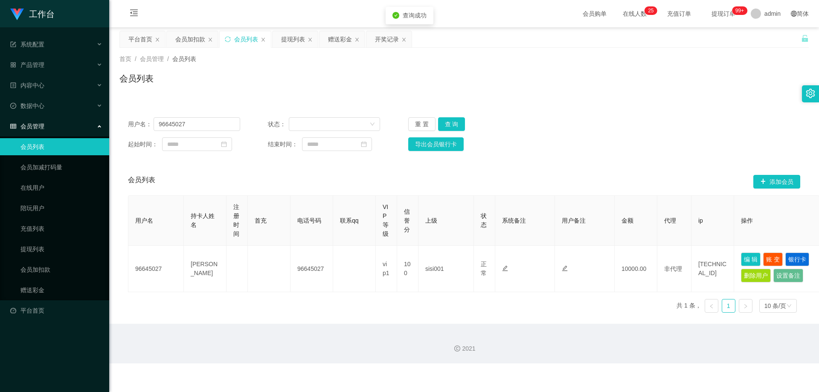
type input "100"
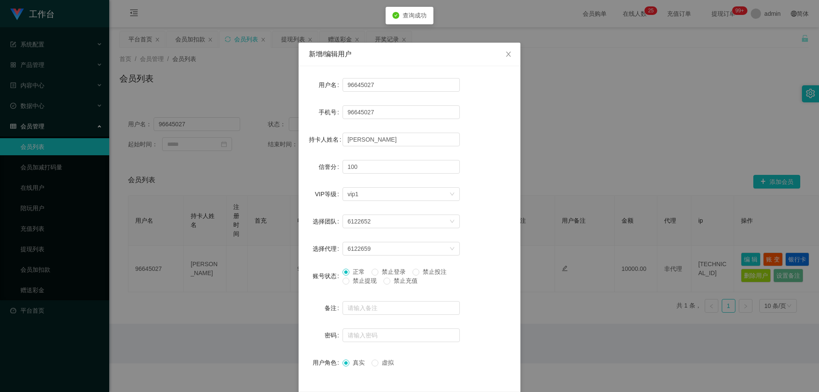
drag, startPoint x: 359, startPoint y: 279, endPoint x: 401, endPoint y: 296, distance: 45.3
click at [363, 280] on span "禁止提现" at bounding box center [365, 280] width 31 height 7
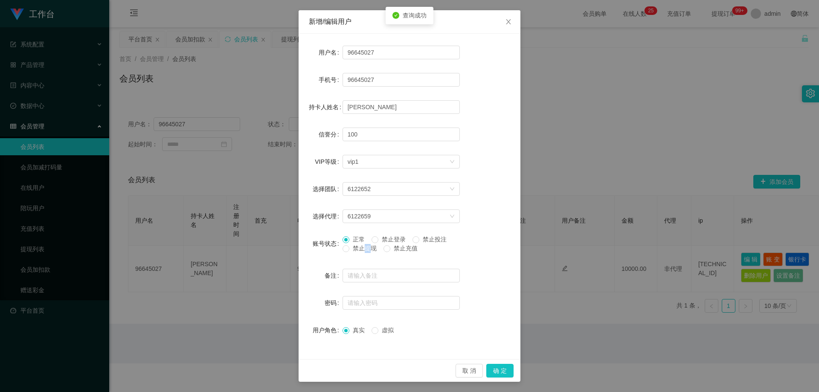
click at [361, 250] on span "禁止提现" at bounding box center [365, 248] width 31 height 7
drag, startPoint x: 491, startPoint y: 366, endPoint x: 518, endPoint y: 356, distance: 28.2
click at [491, 367] on button "确 定" at bounding box center [500, 371] width 27 height 14
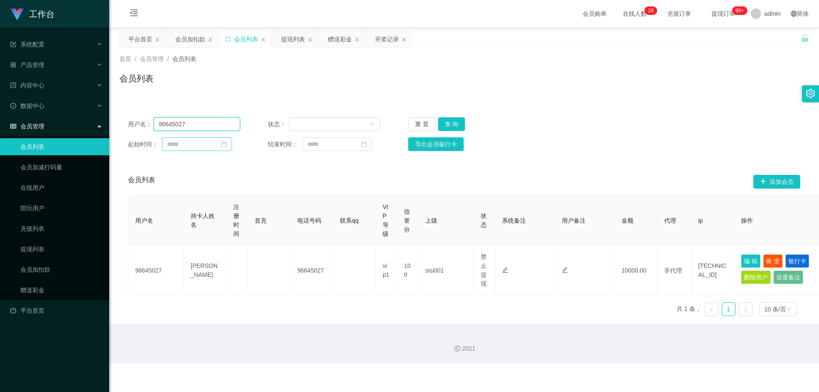
drag, startPoint x: 205, startPoint y: 124, endPoint x: 238, endPoint y: 137, distance: 36.0
click at [84, 135] on section "工作台 系统配置 产品管理 内容中心 数据中心 会员管理 会员列表 会员加减打码量 在线用户 陪玩用户 充值列表 提现列表 会员加扣款 赠送彩金 平台首页 保…" at bounding box center [409, 182] width 819 height 364
paste input "7450966zhen"
type input "97450966zhen"
click at [452, 123] on button "查 询" at bounding box center [451, 124] width 27 height 14
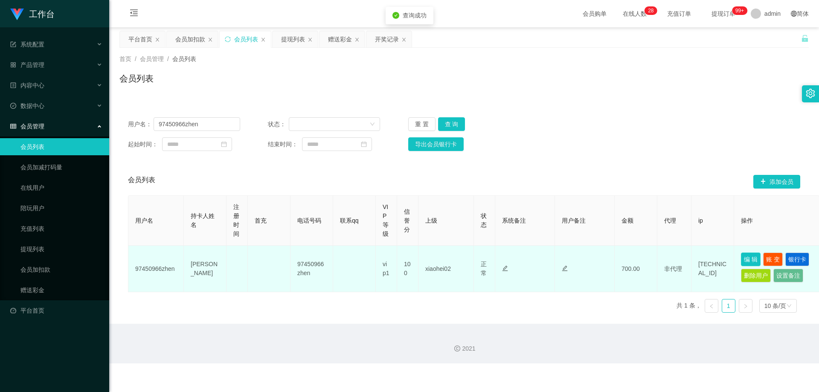
click at [752, 259] on button "编 辑" at bounding box center [751, 260] width 20 height 14
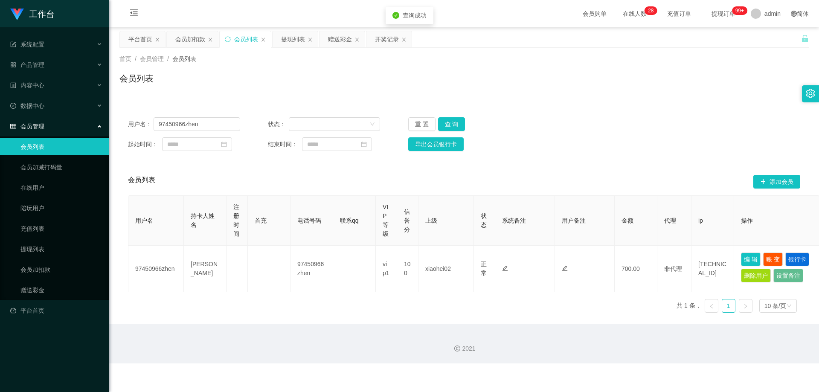
type input "97450966zhen"
type input "[PERSON_NAME]"
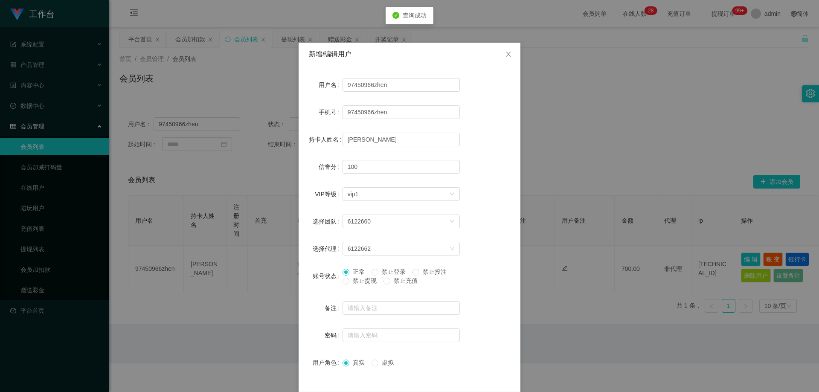
click at [362, 280] on span "禁止提现" at bounding box center [365, 280] width 31 height 7
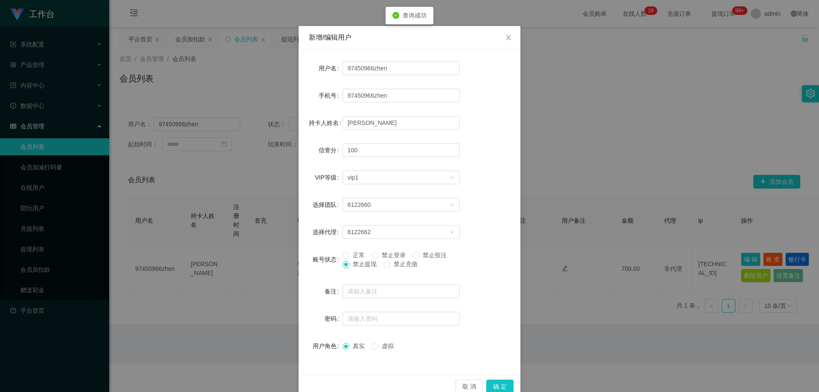
scroll to position [33, 0]
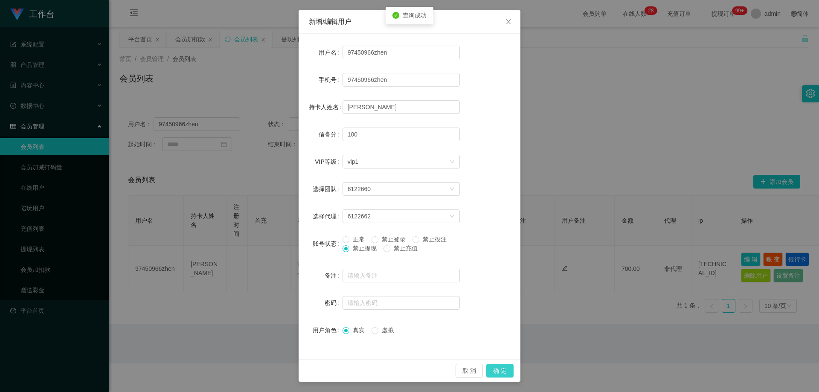
click at [494, 368] on button "确 定" at bounding box center [500, 371] width 27 height 14
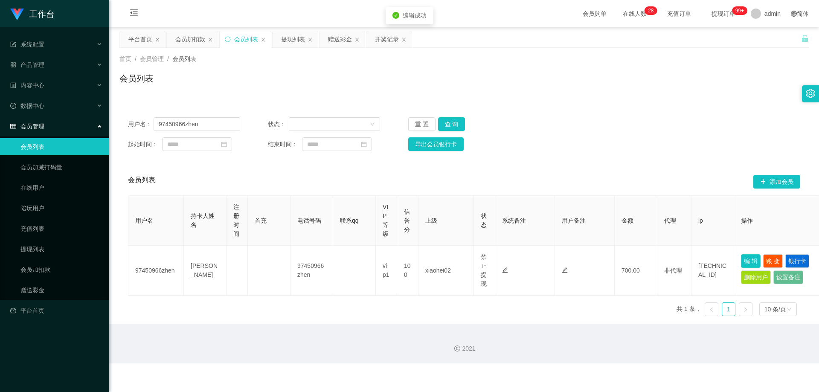
scroll to position [0, 0]
drag, startPoint x: 131, startPoint y: 121, endPoint x: 264, endPoint y: 125, distance: 132.8
click at [85, 125] on section "工作台 系统配置 产品管理 内容中心 数据中心 会员管理 会员列表 会员加减打码量 在线用户 陪玩用户 充值列表 提现列表 会员加扣款 赠送彩金 平台首页 保…" at bounding box center [409, 182] width 819 height 364
paste input "1470042"
type input "91470042"
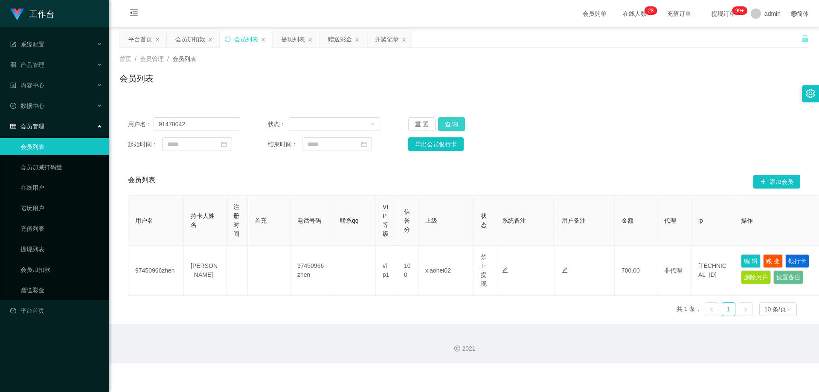
drag, startPoint x: 449, startPoint y: 125, endPoint x: 467, endPoint y: 130, distance: 18.6
click at [449, 125] on button "查 询" at bounding box center [451, 124] width 27 height 14
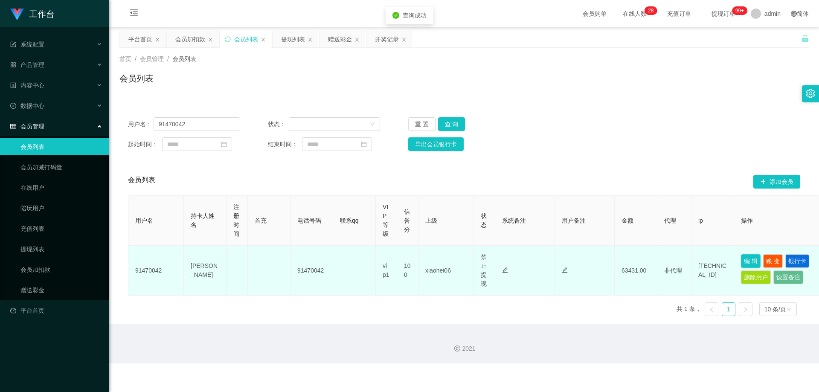
click at [745, 259] on button "编 辑" at bounding box center [751, 261] width 20 height 14
type input "91470042"
type input "[PERSON_NAME]"
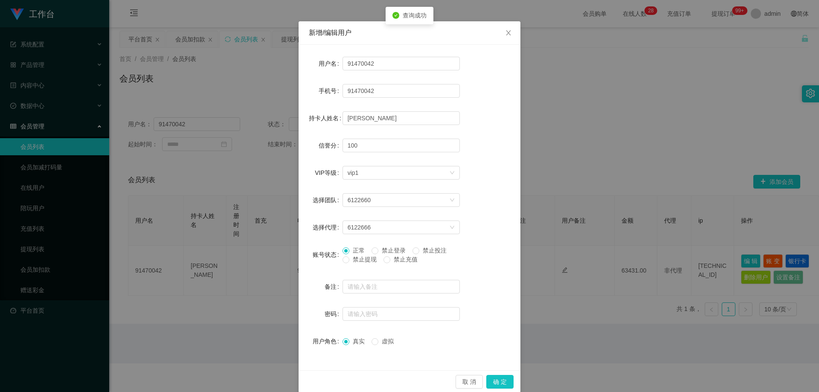
scroll to position [33, 0]
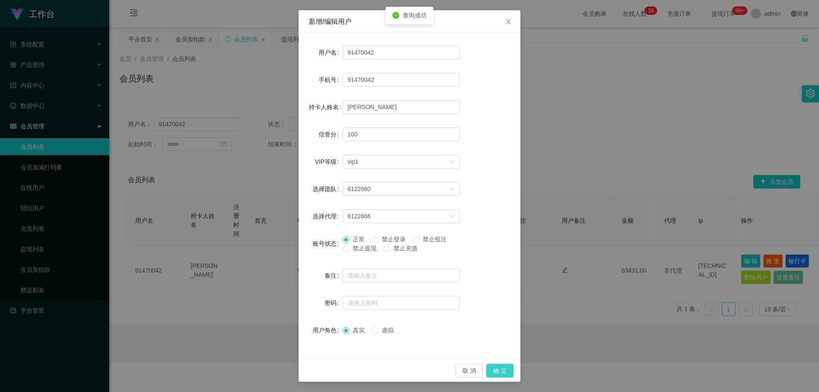
drag, startPoint x: 493, startPoint y: 367, endPoint x: 653, endPoint y: 201, distance: 230.3
click at [493, 369] on button "确 定" at bounding box center [500, 371] width 27 height 14
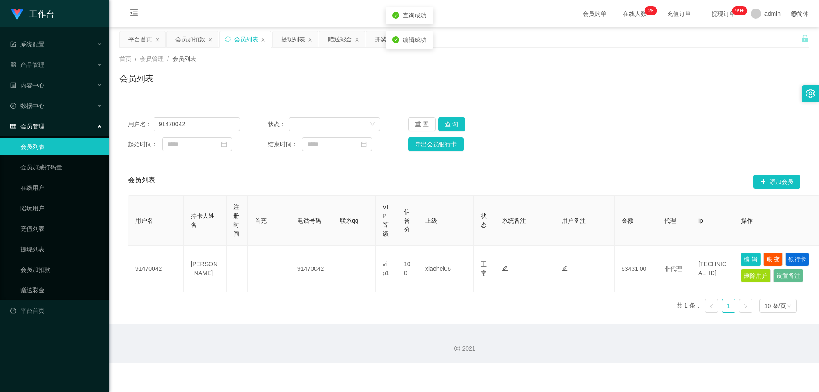
scroll to position [0, 0]
drag, startPoint x: 207, startPoint y: 123, endPoint x: 22, endPoint y: 123, distance: 184.8
click at [22, 123] on section "工作台 系统配置 产品管理 内容中心 数据中心 会员管理 会员列表 会员加减打码量 在线用户 陪玩用户 充值列表 提现列表 会员加扣款 赠送彩金 平台首页 保…" at bounding box center [409, 182] width 819 height 364
drag, startPoint x: 444, startPoint y: 122, endPoint x: 530, endPoint y: 180, distance: 103.7
click at [444, 122] on button "查 询" at bounding box center [451, 124] width 27 height 14
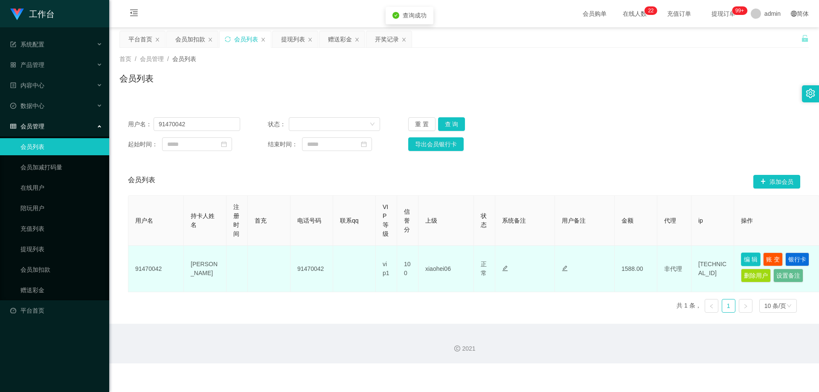
click at [751, 259] on button "编 辑" at bounding box center [751, 260] width 20 height 14
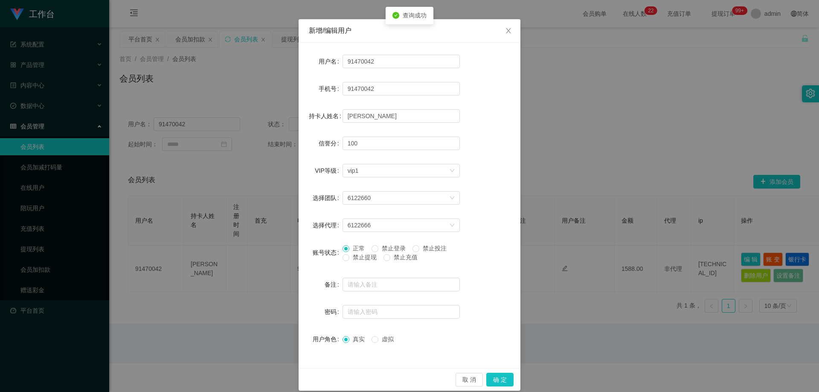
scroll to position [33, 0]
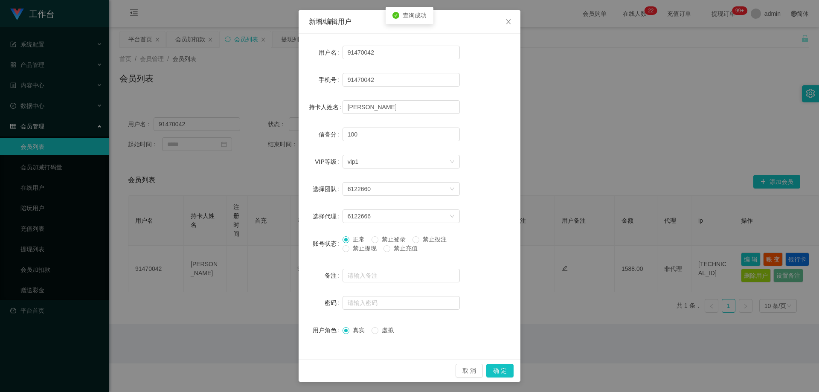
click at [397, 236] on span "禁止登录" at bounding box center [394, 239] width 31 height 7
click at [495, 367] on button "确 定" at bounding box center [500, 371] width 27 height 14
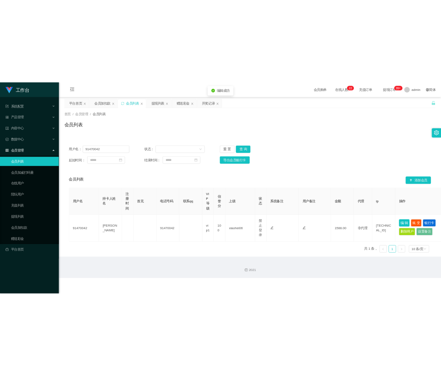
scroll to position [0, 0]
